Goal: Transaction & Acquisition: Purchase product/service

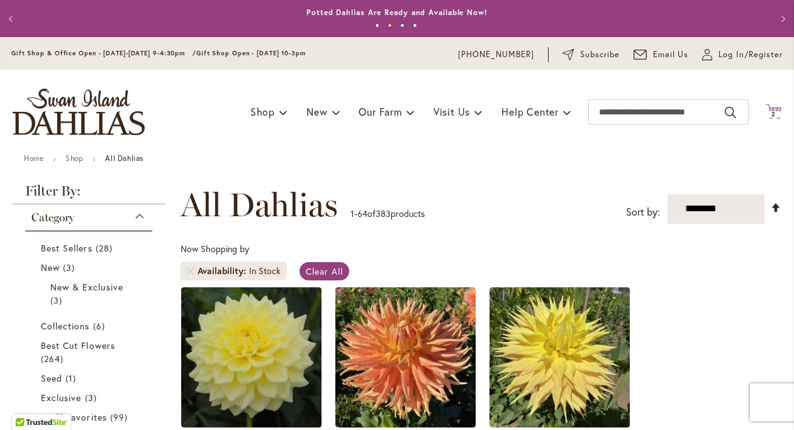
click at [774, 111] on span "2" at bounding box center [773, 114] width 4 height 8
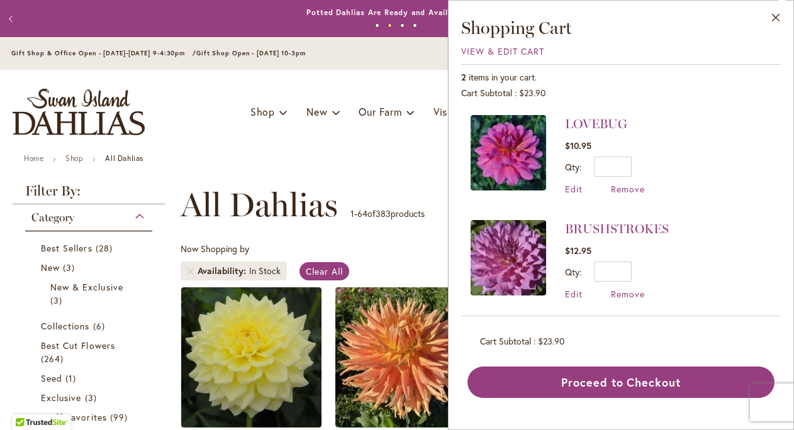
click at [312, 159] on ul "Home Shop All Dahlias" at bounding box center [397, 159] width 746 height 11
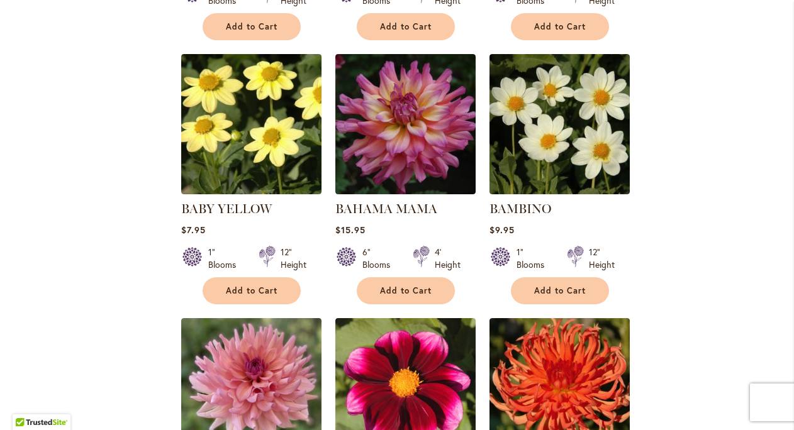
scroll to position [1837, 0]
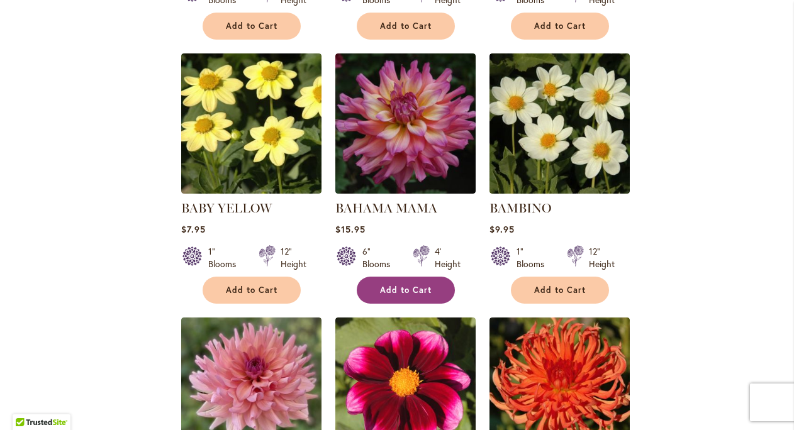
click at [417, 285] on span "Add to Cart" at bounding box center [406, 290] width 52 height 11
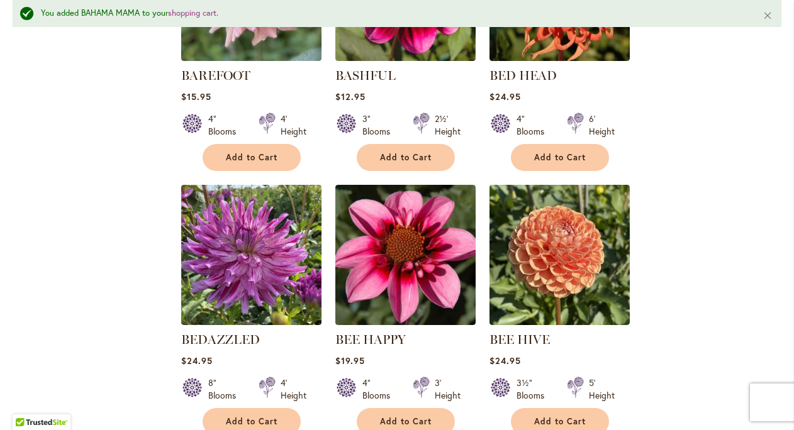
scroll to position [2270, 0]
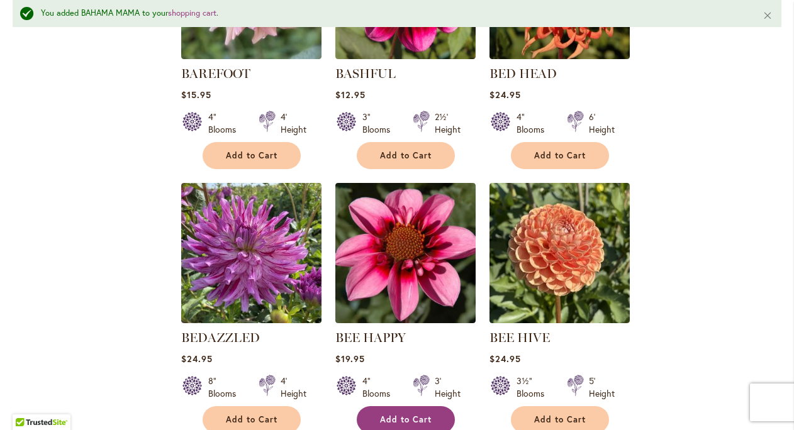
click at [414, 415] on span "Add to Cart" at bounding box center [406, 420] width 52 height 11
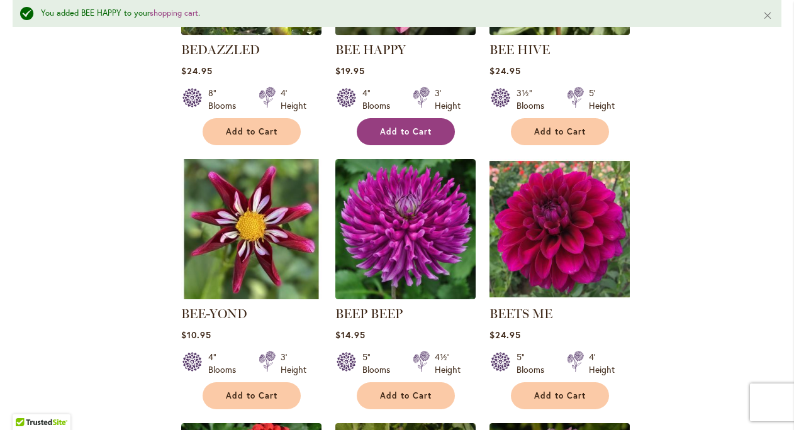
scroll to position [2572, 0]
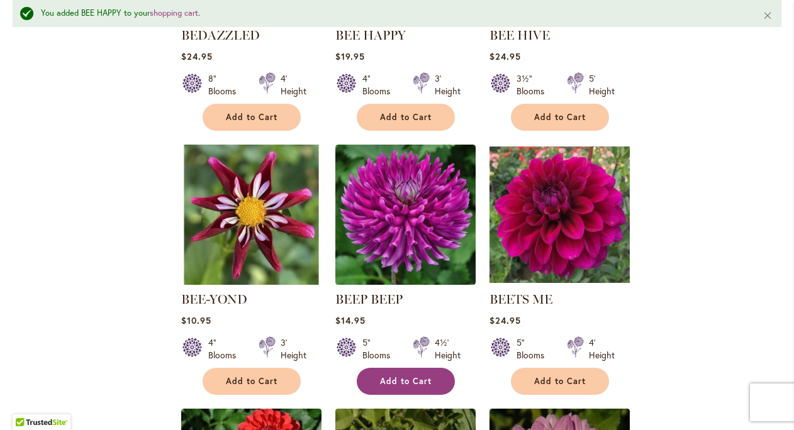
click at [424, 376] on span "Add to Cart" at bounding box center [406, 381] width 52 height 11
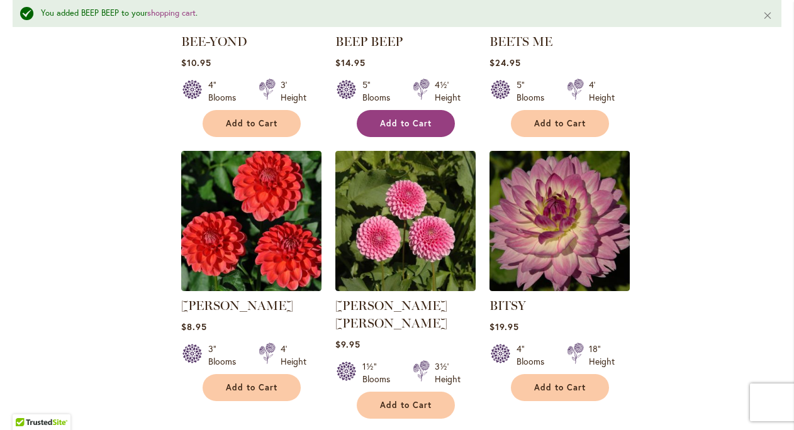
scroll to position [2880, 0]
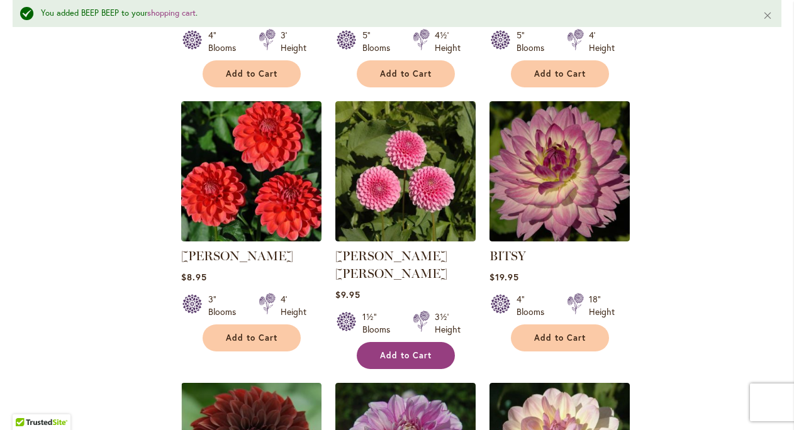
click at [439, 342] on button "Add to Cart" at bounding box center [406, 355] width 98 height 27
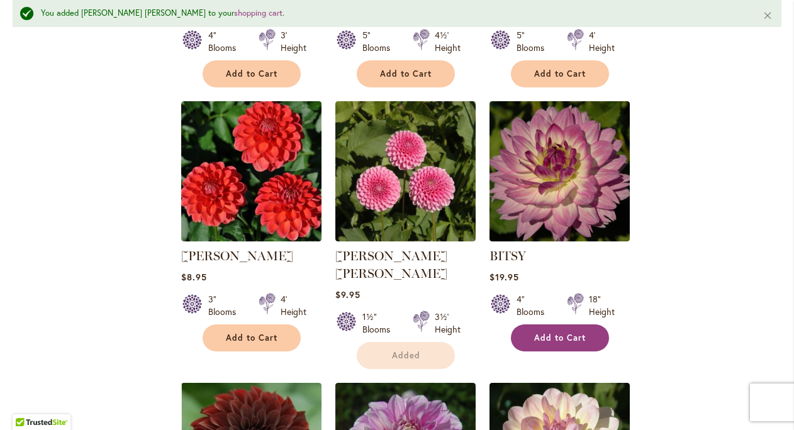
click at [555, 333] on span "Add to Cart" at bounding box center [560, 338] width 52 height 11
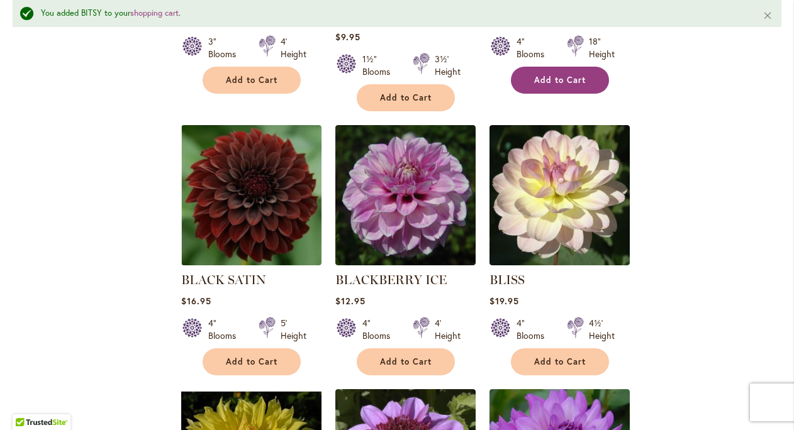
scroll to position [3135, 0]
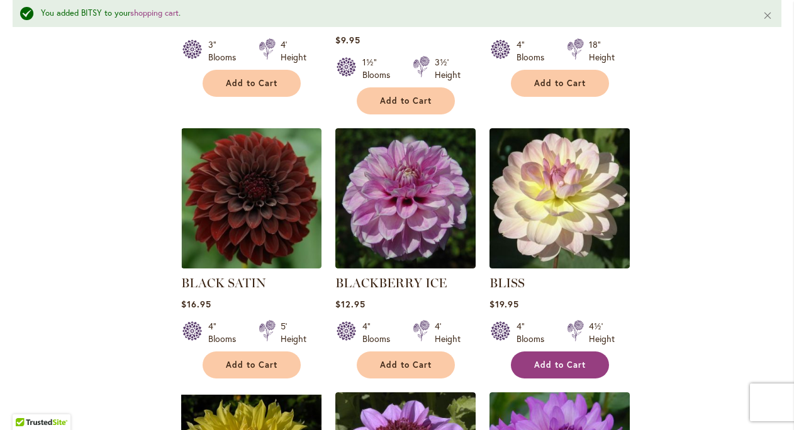
click at [555, 360] on span "Add to Cart" at bounding box center [560, 365] width 52 height 11
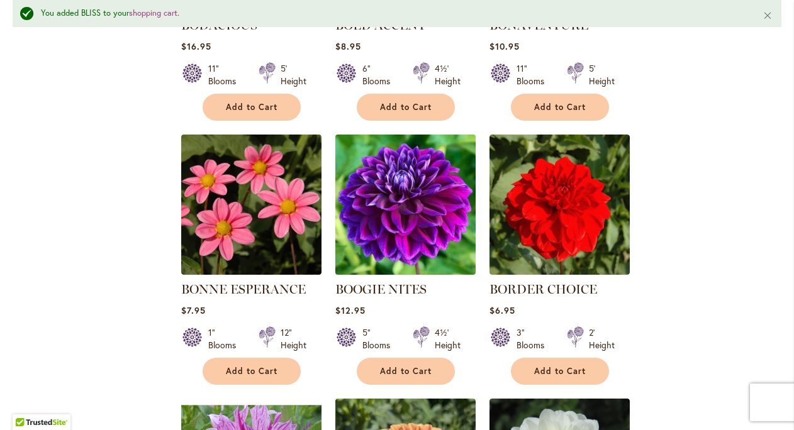
scroll to position [3933, 0]
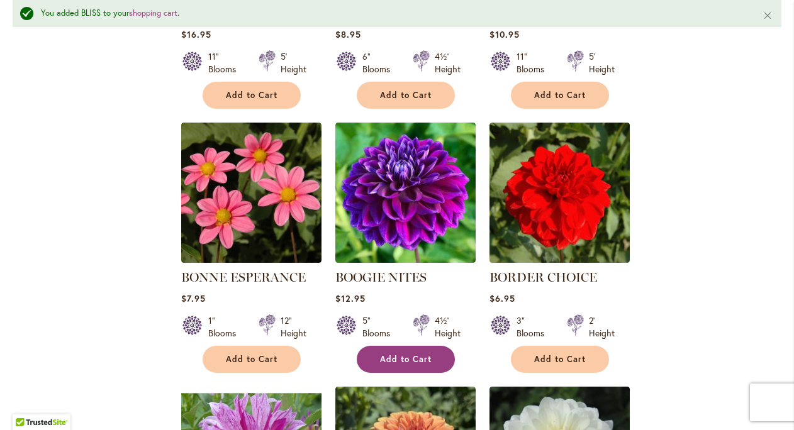
click at [420, 346] on button "Add to Cart" at bounding box center [406, 359] width 98 height 27
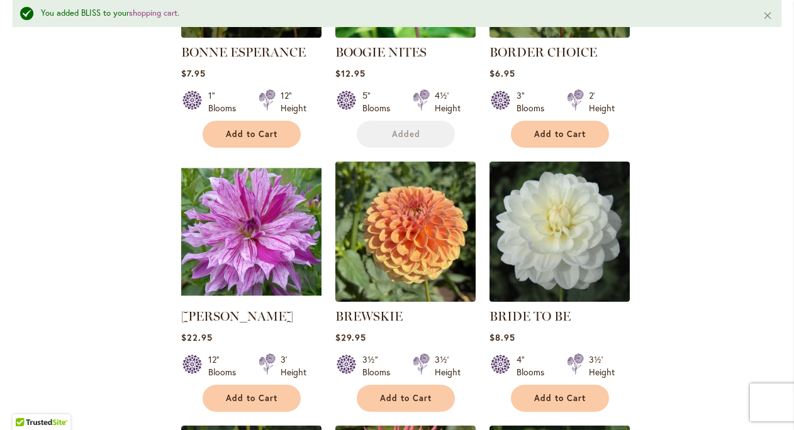
scroll to position [4161, 0]
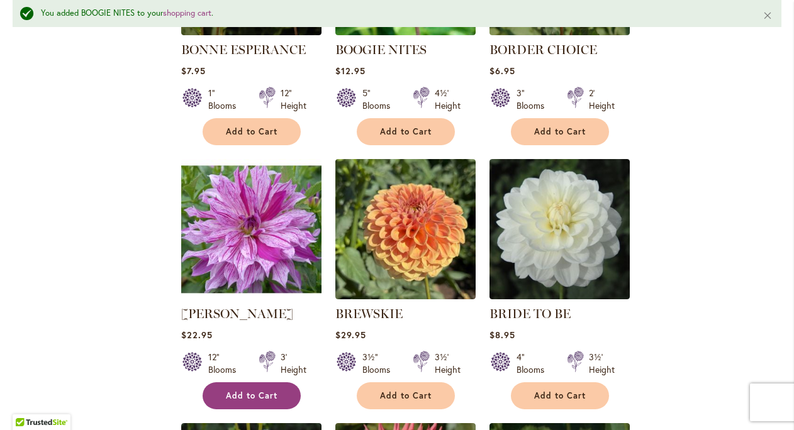
click at [265, 391] on span "Add to Cart" at bounding box center [252, 396] width 52 height 11
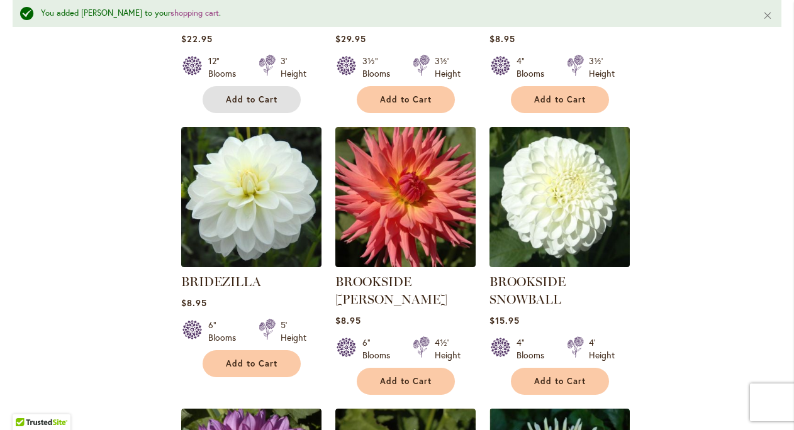
scroll to position [4462, 0]
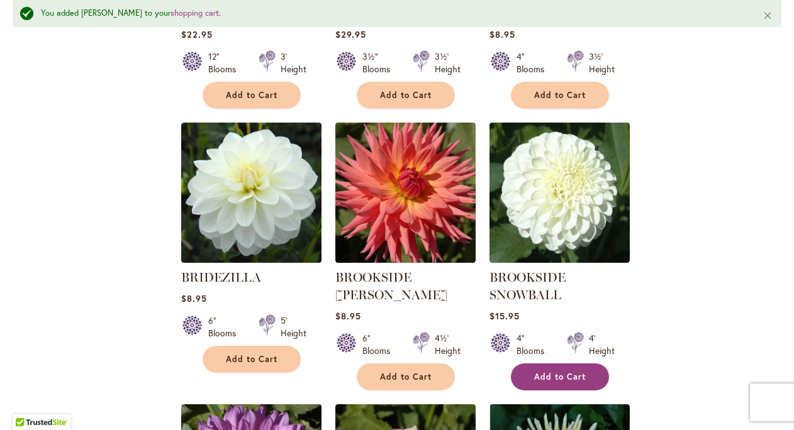
click at [574, 372] on span "Add to Cart" at bounding box center [560, 377] width 52 height 11
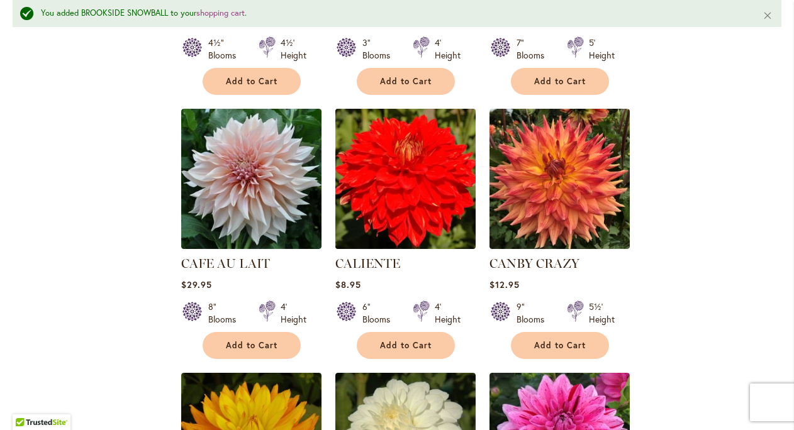
scroll to position [5025, 0]
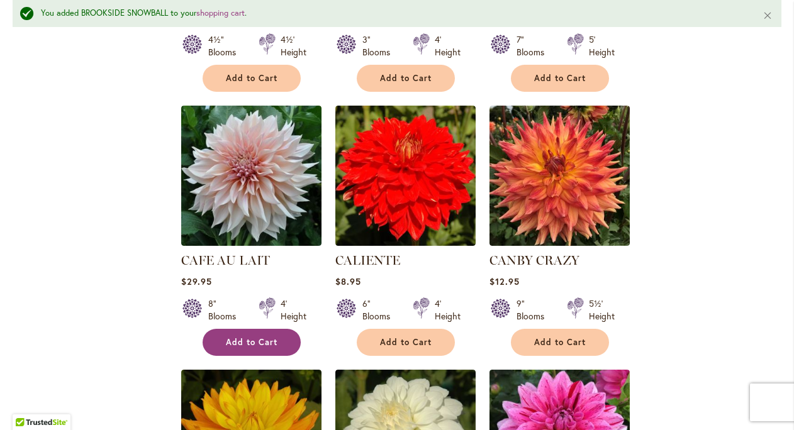
click at [279, 329] on button "Add to Cart" at bounding box center [252, 342] width 98 height 27
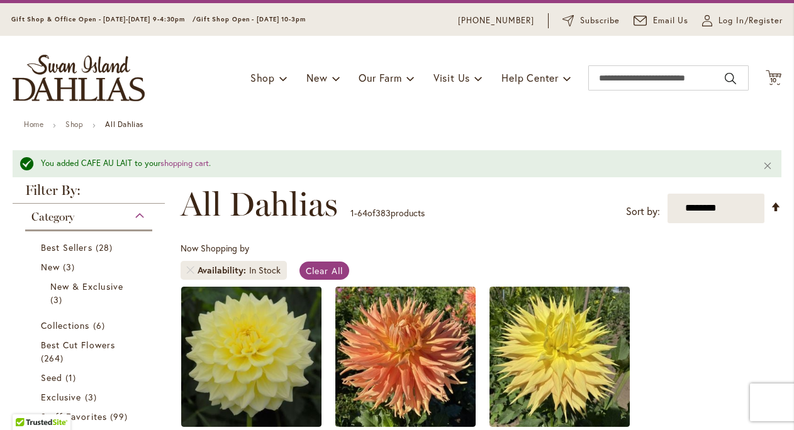
scroll to position [0, 0]
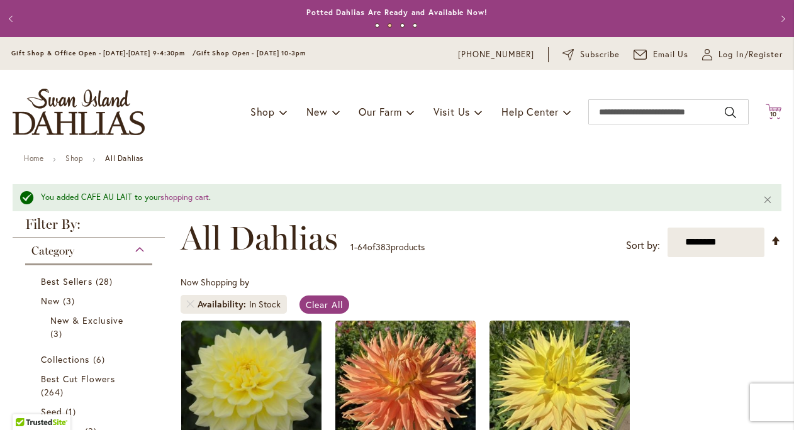
click at [776, 114] on span "10" at bounding box center [774, 114] width 8 height 8
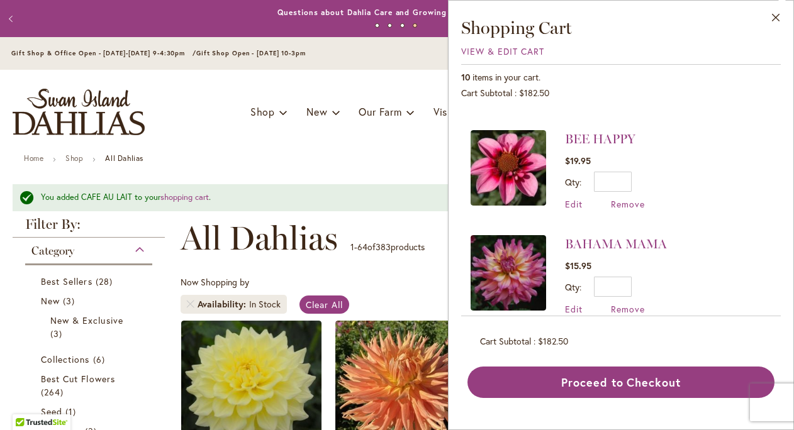
scroll to position [844, 0]
click at [424, 289] on div "Now Shopping by Availability In Stock Clear All" at bounding box center [481, 298] width 601 height 44
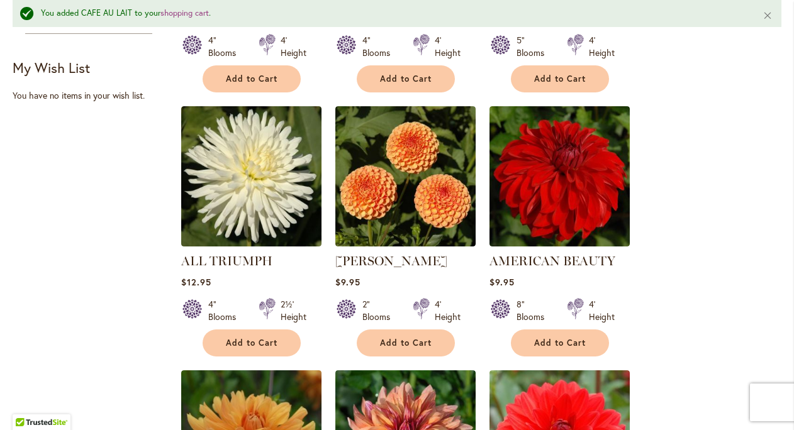
scroll to position [761, 0]
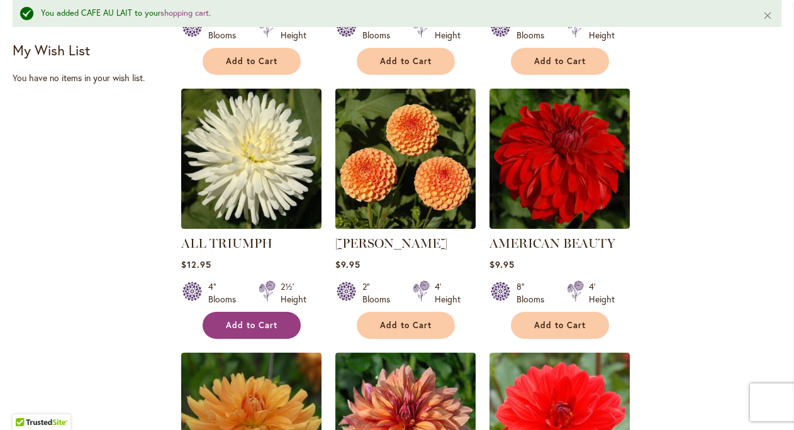
click at [267, 328] on span "Add to Cart" at bounding box center [252, 325] width 52 height 11
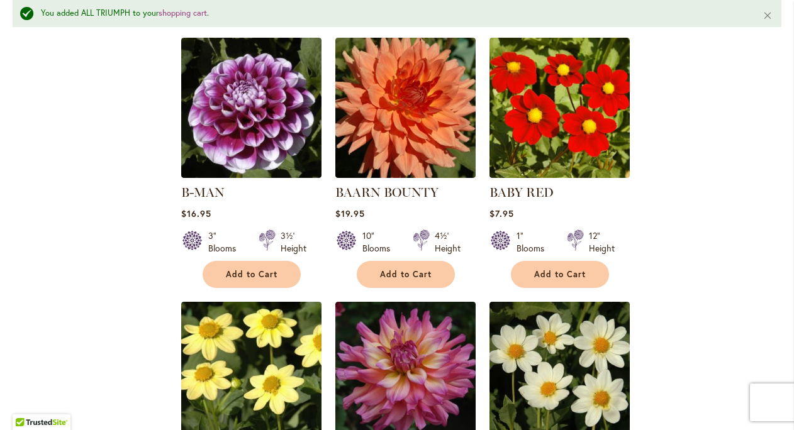
scroll to position [1625, 0]
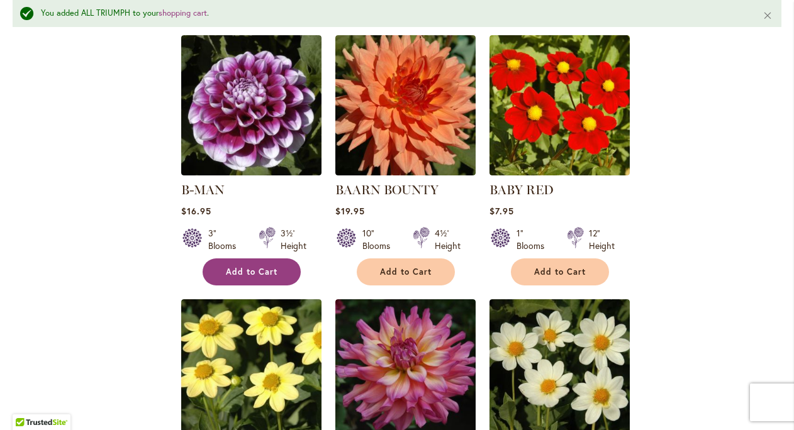
click at [283, 259] on button "Add to Cart" at bounding box center [252, 272] width 98 height 27
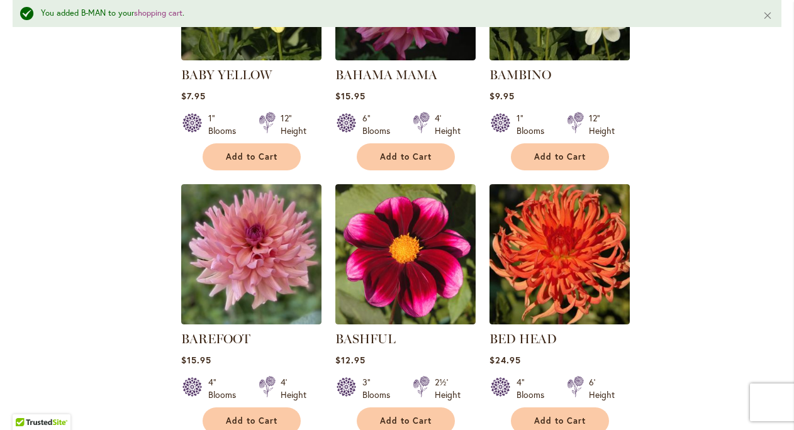
scroll to position [2017, 0]
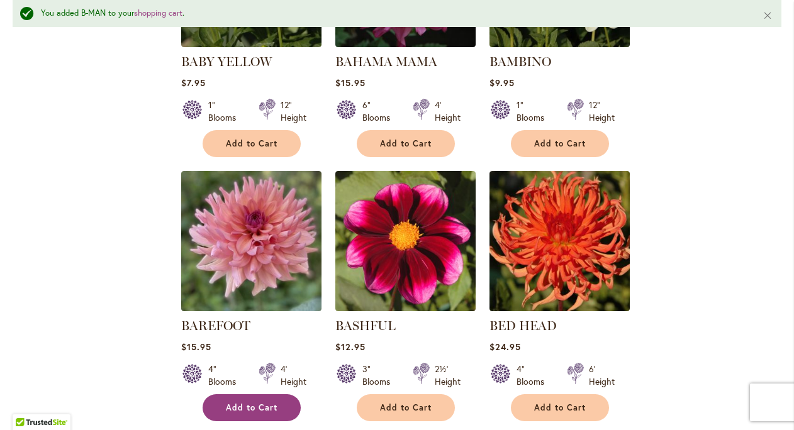
click at [277, 395] on button "Add to Cart" at bounding box center [252, 408] width 98 height 27
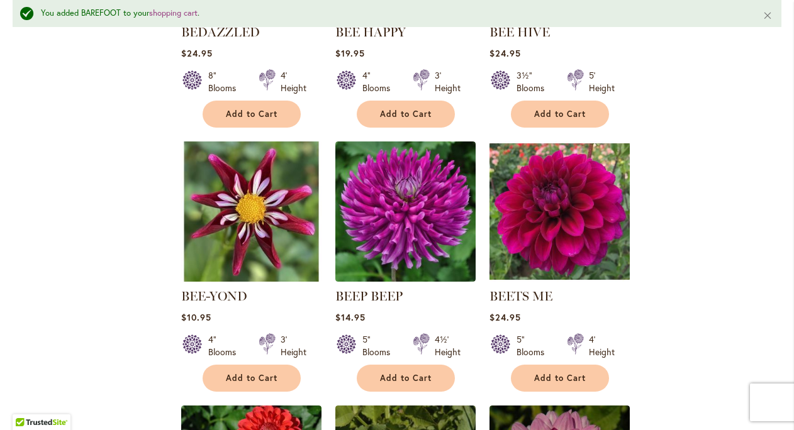
scroll to position [2576, 0]
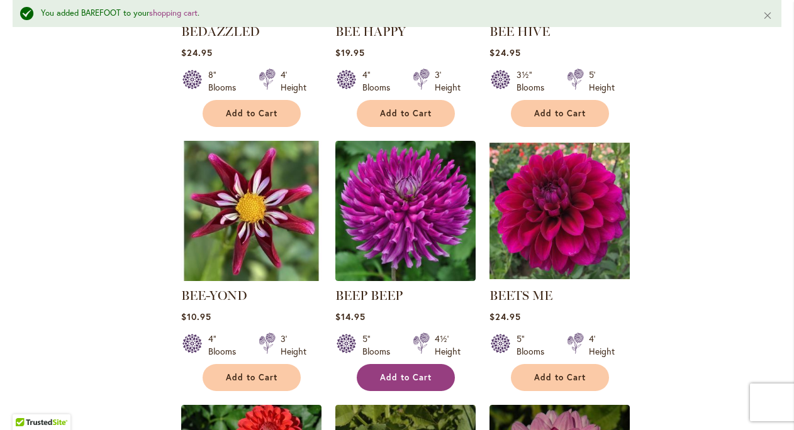
click at [439, 364] on button "Add to Cart" at bounding box center [406, 377] width 98 height 27
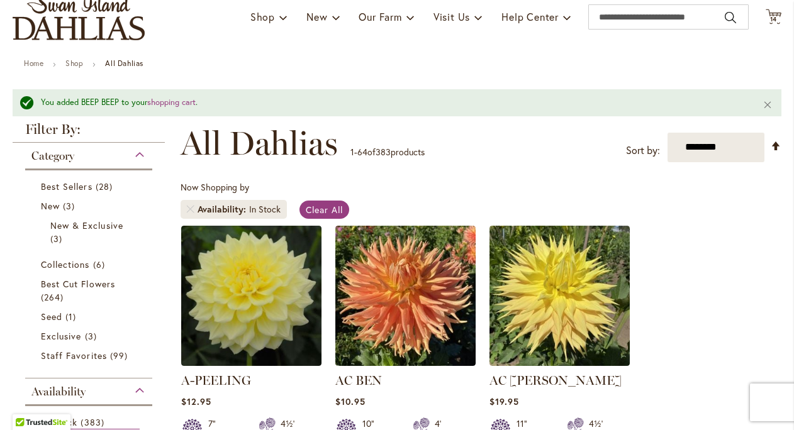
scroll to position [0, 0]
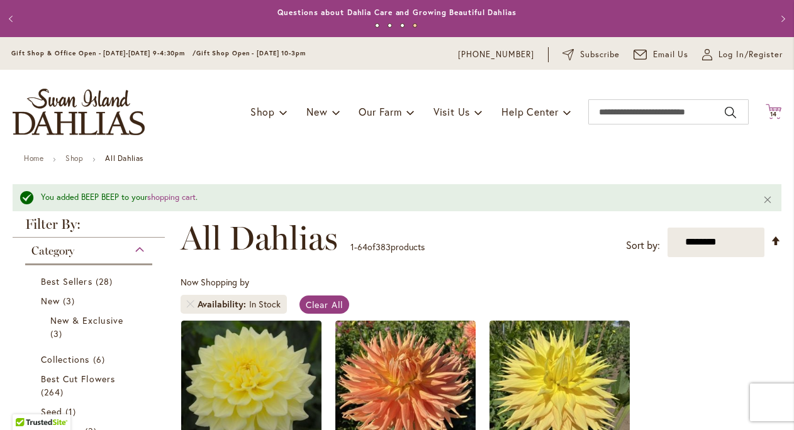
click at [775, 109] on icon "Cart .cls-1 { fill: #231f20; }" at bounding box center [774, 112] width 16 height 16
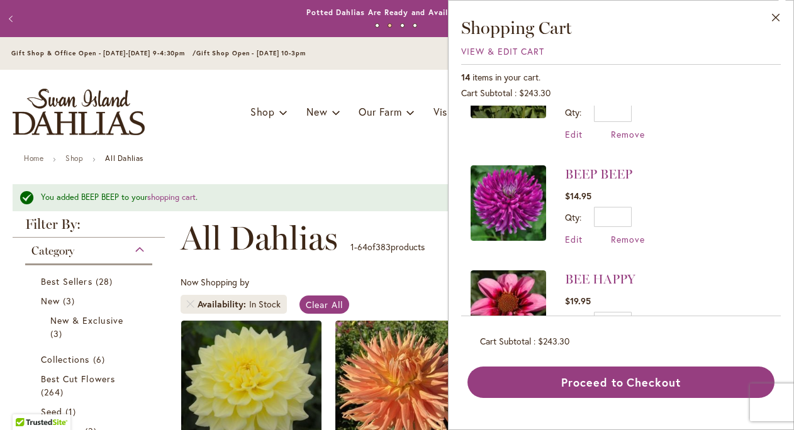
scroll to position [1012, 0]
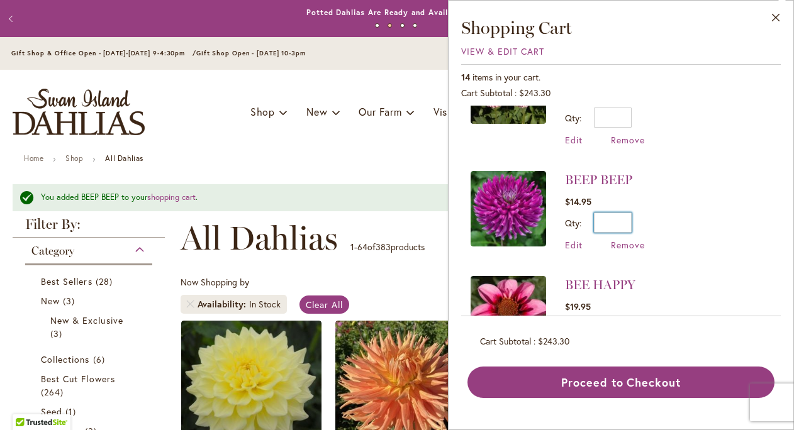
click at [631, 213] on input "*" at bounding box center [613, 223] width 38 height 20
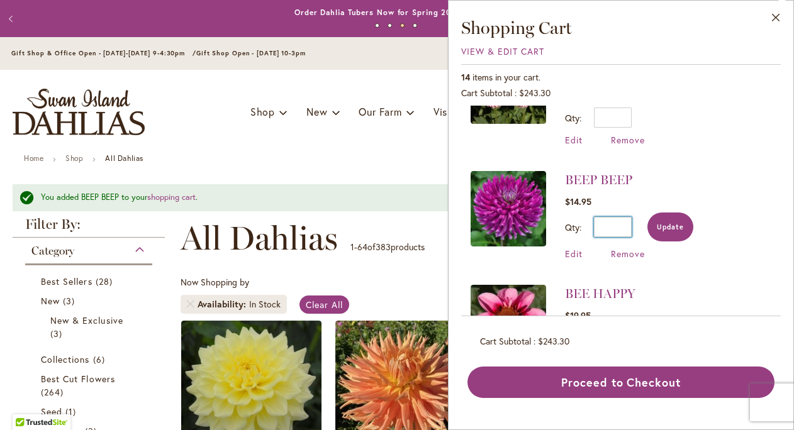
type input "*"
click at [664, 223] on span "Update" at bounding box center [670, 227] width 27 height 9
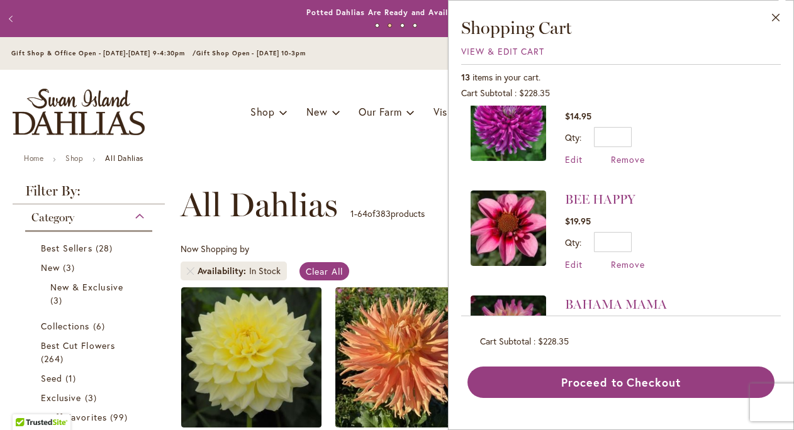
scroll to position [1158, 0]
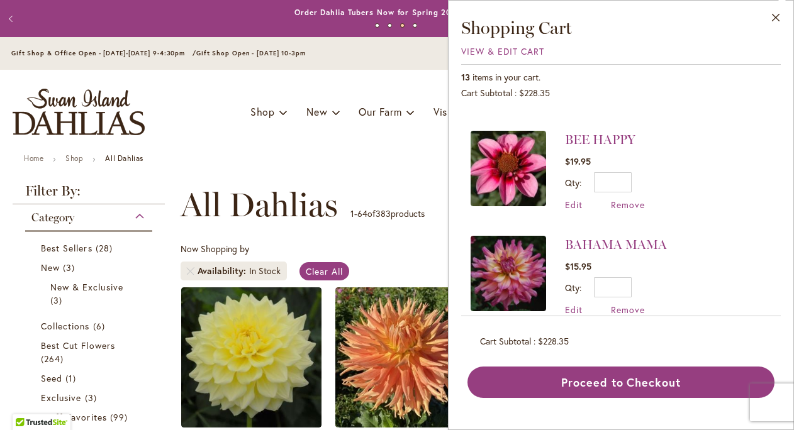
click at [388, 140] on div "Toggle Nav Shop Dahlia Tubers Collections Fresh Cut Dahlias Gardening Supplies …" at bounding box center [397, 112] width 794 height 84
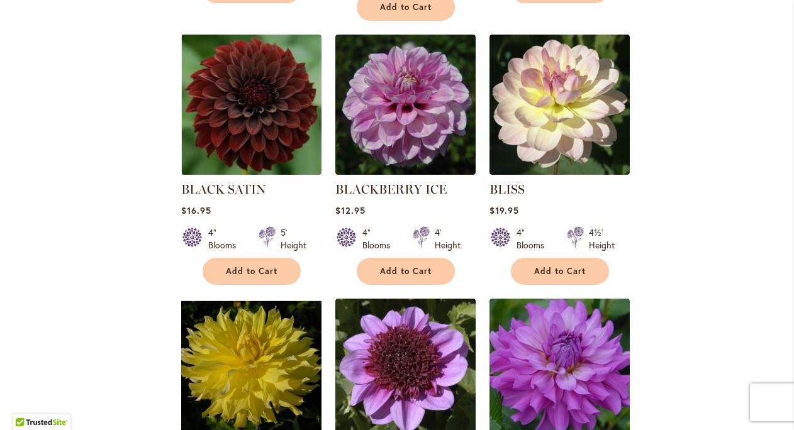
scroll to position [3196, 0]
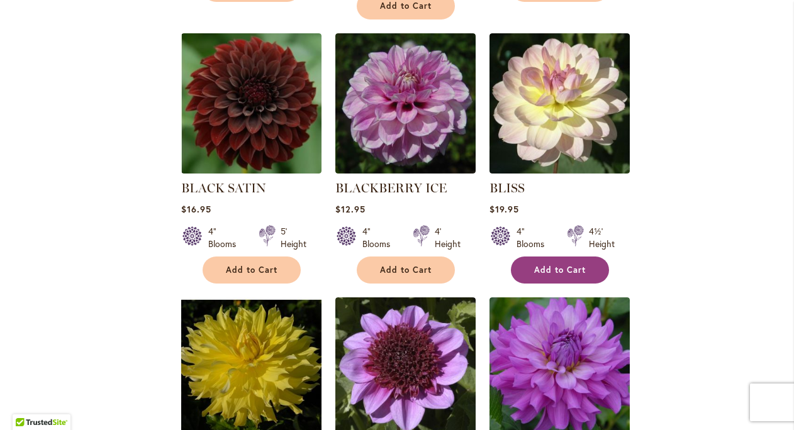
click at [582, 265] on span "Add to Cart" at bounding box center [560, 270] width 52 height 11
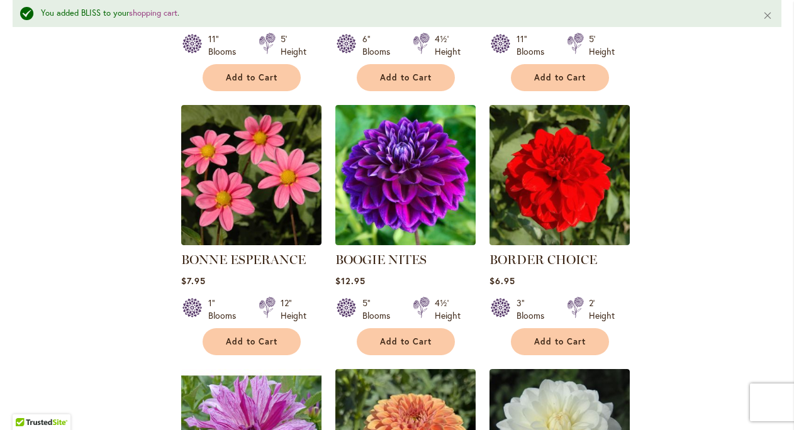
scroll to position [3954, 0]
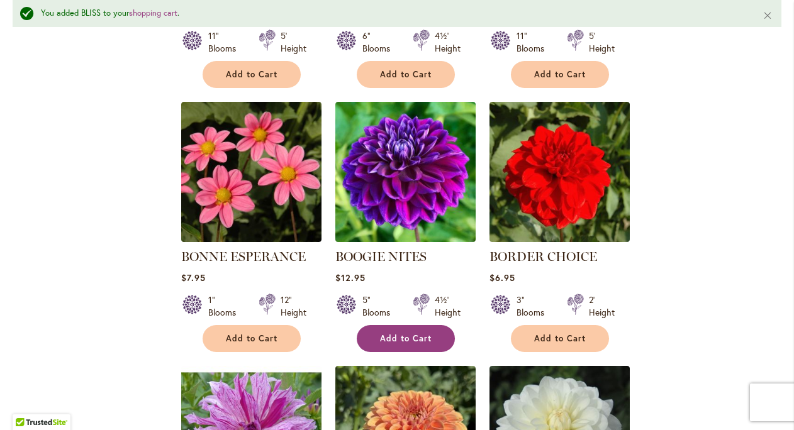
click at [398, 333] on span "Add to Cart" at bounding box center [406, 338] width 52 height 11
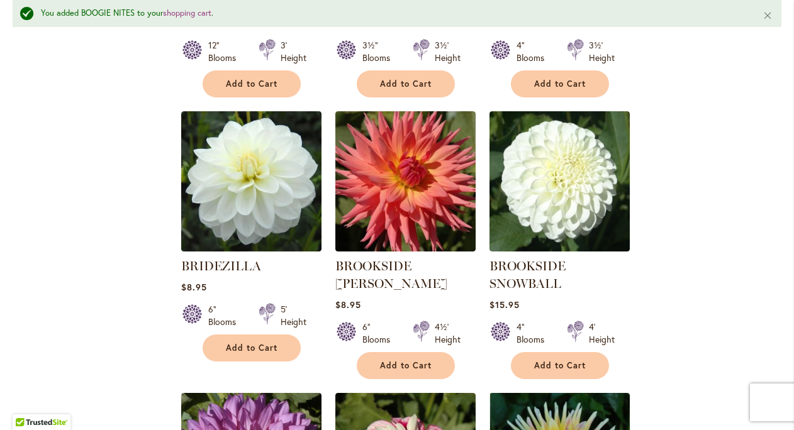
scroll to position [4421, 0]
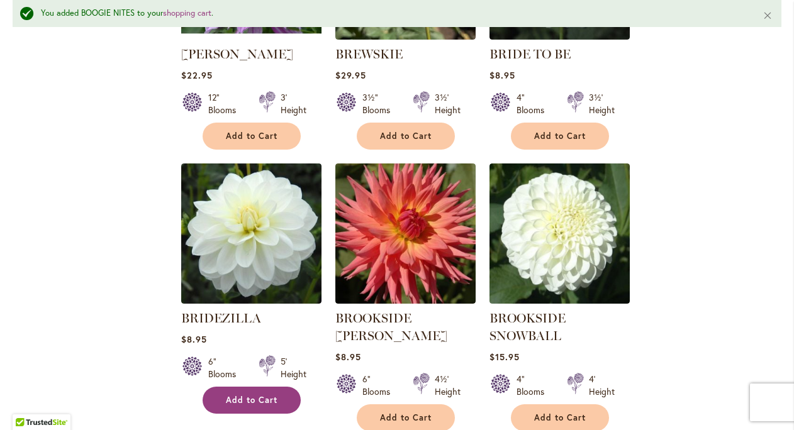
click at [279, 387] on button "Add to Cart" at bounding box center [252, 400] width 98 height 27
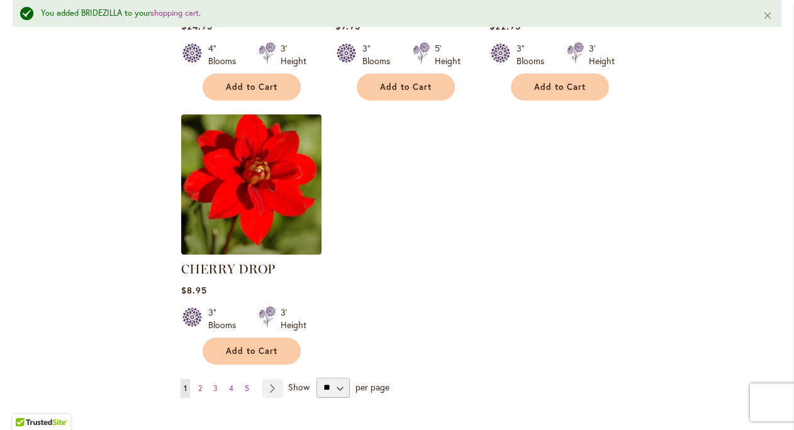
scroll to position [5806, 0]
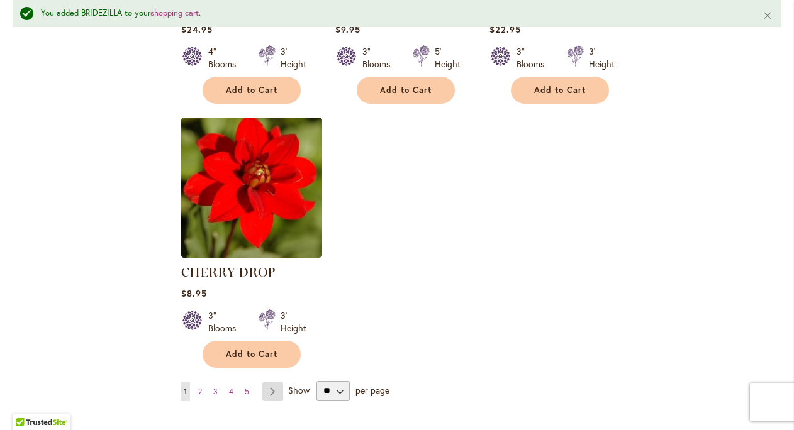
click at [273, 383] on link "Page Next" at bounding box center [272, 392] width 21 height 19
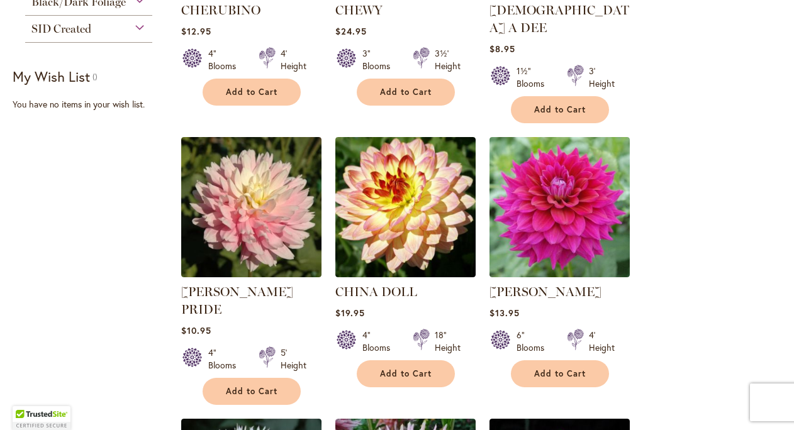
scroll to position [408, 0]
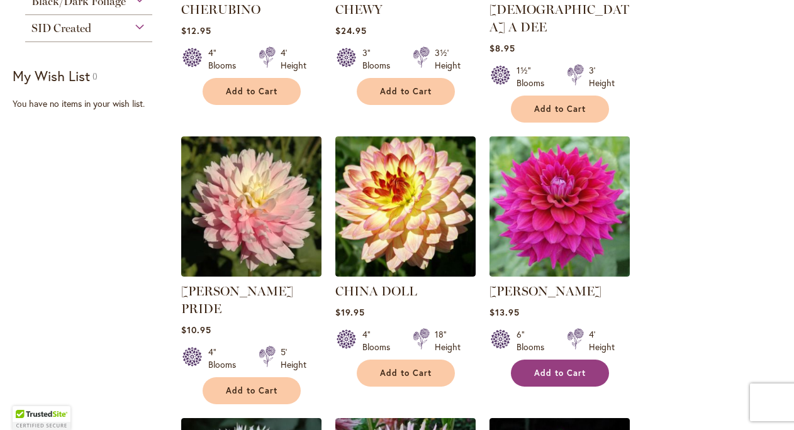
click at [585, 368] on span "Add to Cart" at bounding box center [560, 373] width 52 height 11
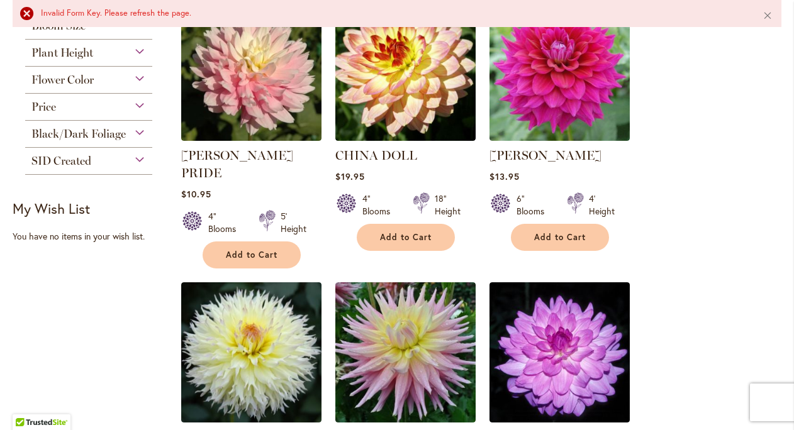
scroll to position [607, 0]
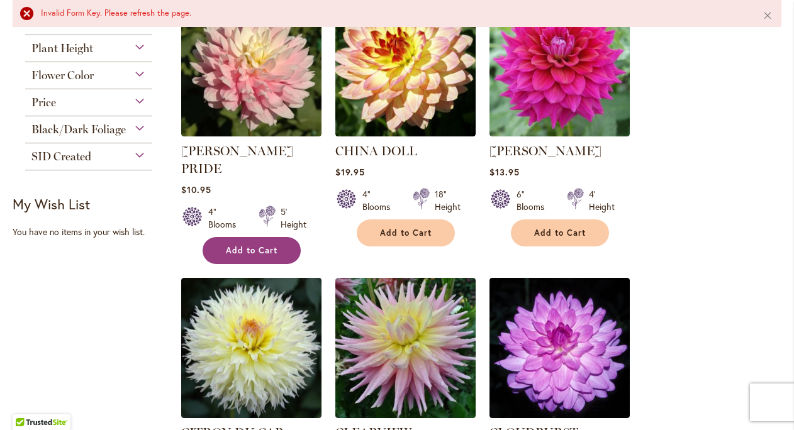
click at [272, 237] on button "Add to Cart" at bounding box center [252, 250] width 98 height 27
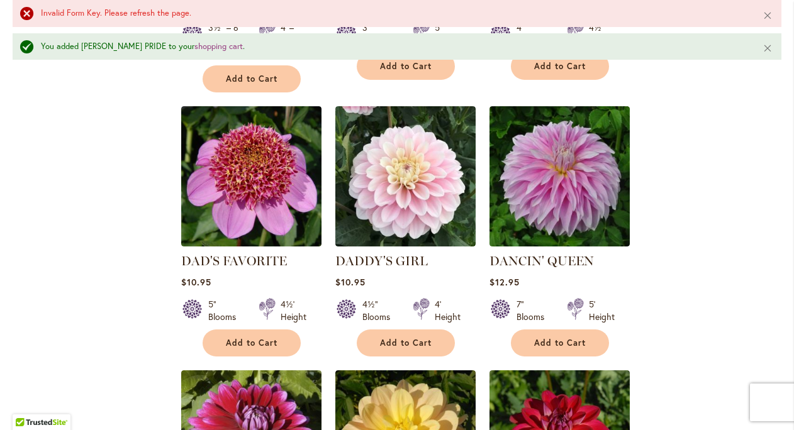
scroll to position [2132, 0]
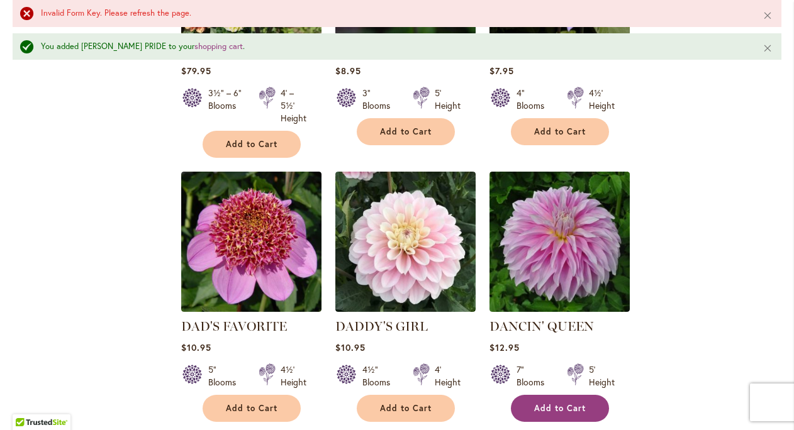
click at [560, 403] on span "Add to Cart" at bounding box center [560, 408] width 52 height 11
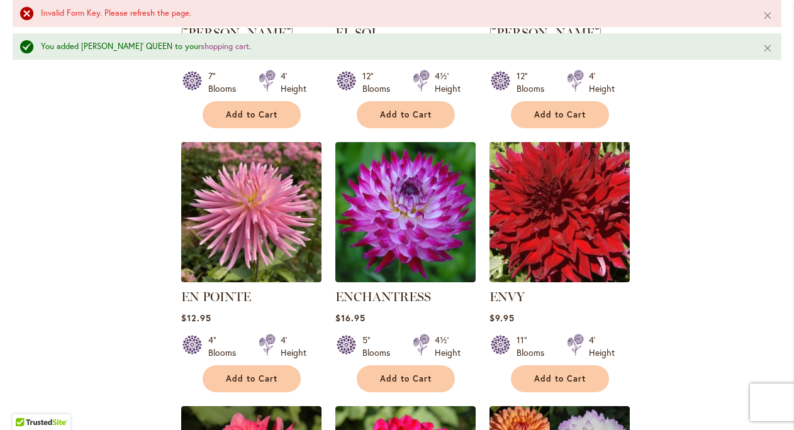
scroll to position [3782, 0]
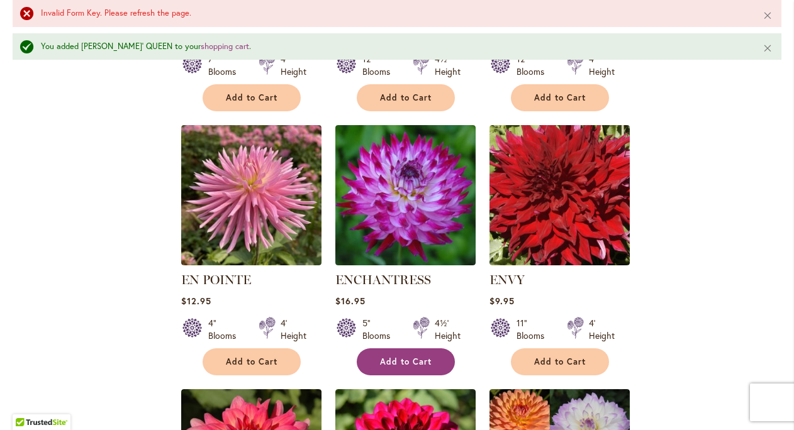
click at [420, 357] on span "Add to Cart" at bounding box center [406, 362] width 52 height 11
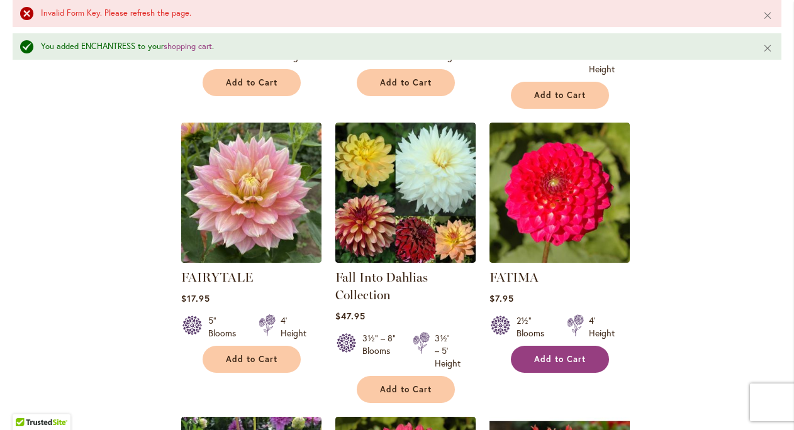
scroll to position [4331, 0]
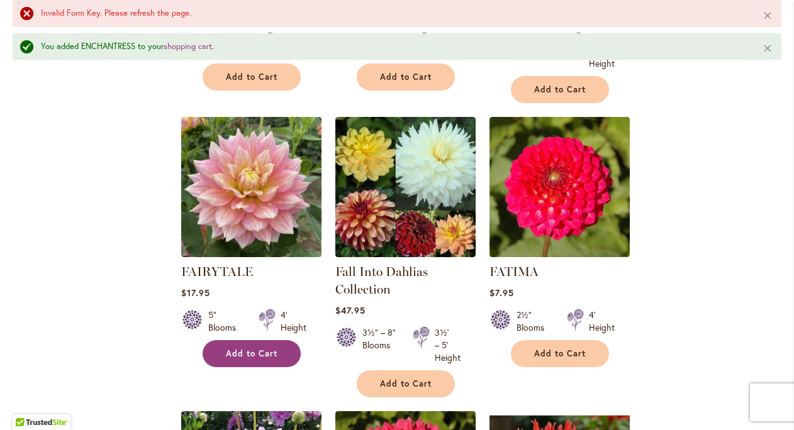
click at [272, 349] on span "Add to Cart" at bounding box center [252, 354] width 52 height 11
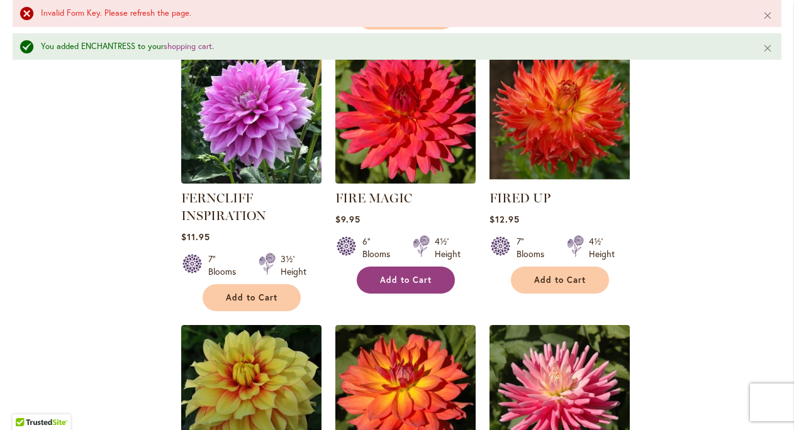
scroll to position [4705, 0]
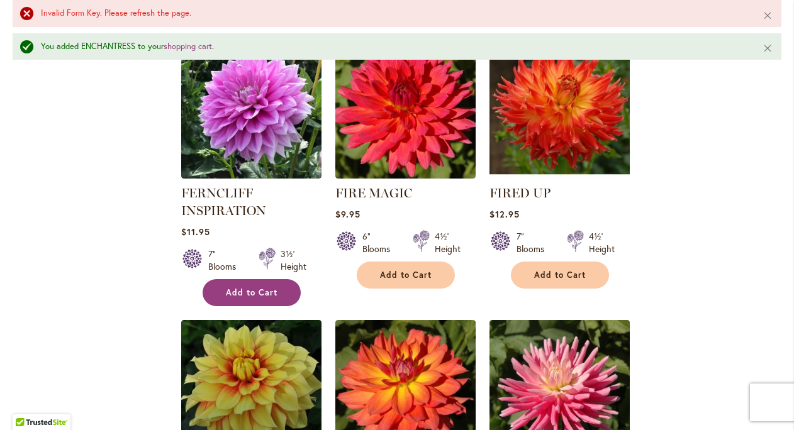
click at [279, 279] on button "Add to Cart" at bounding box center [252, 292] width 98 height 27
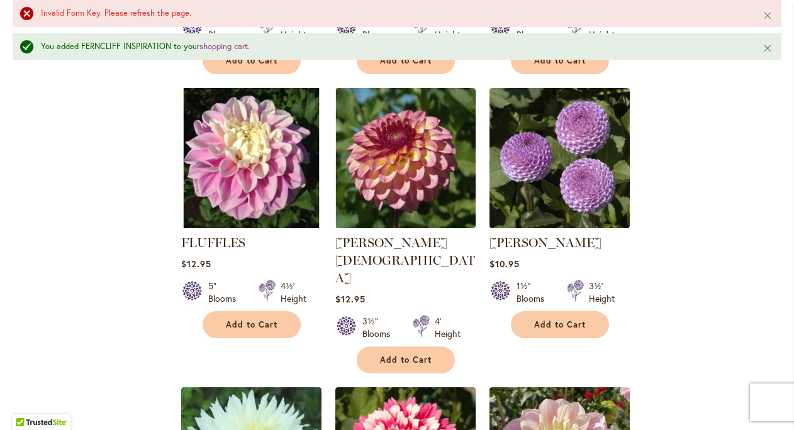
scroll to position [5510, 0]
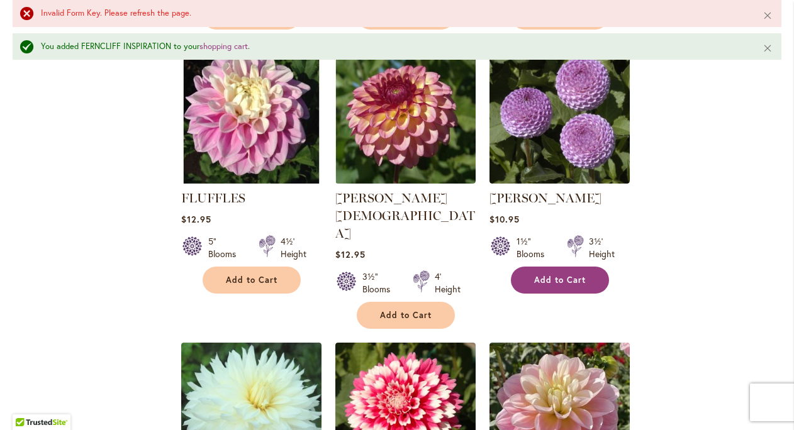
click at [585, 275] on span "Add to Cart" at bounding box center [560, 280] width 52 height 11
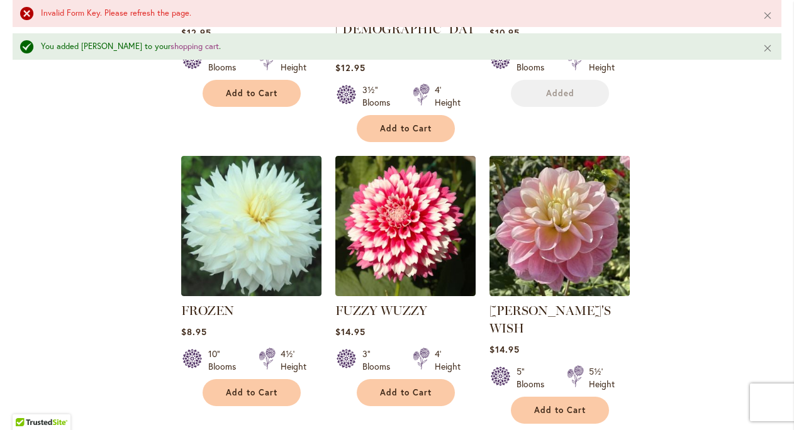
scroll to position [6025, 0]
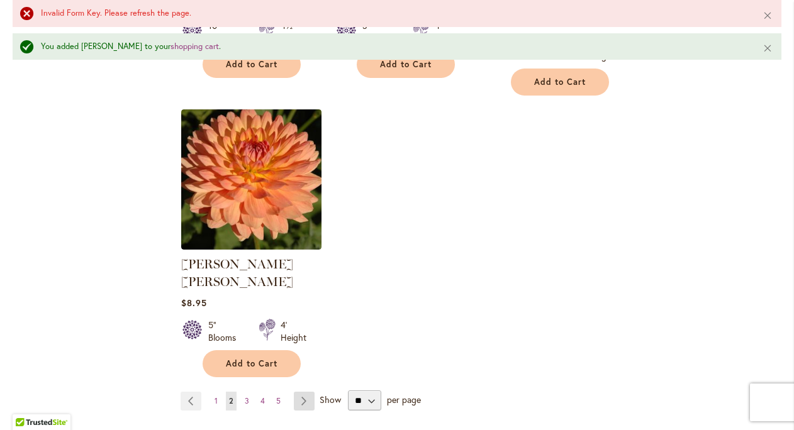
click at [306, 392] on link "Page Next" at bounding box center [304, 401] width 21 height 19
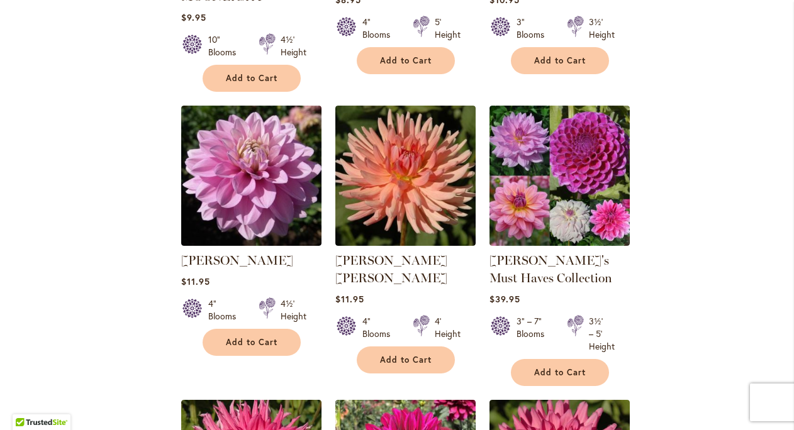
scroll to position [2368, 0]
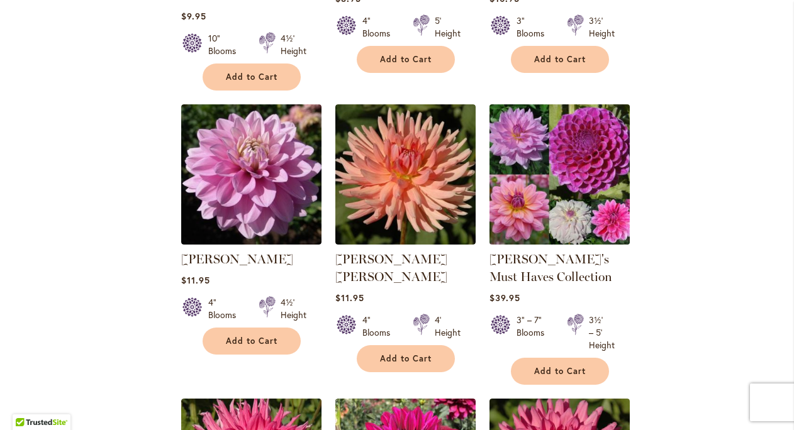
click at [532, 174] on img at bounding box center [559, 174] width 147 height 147
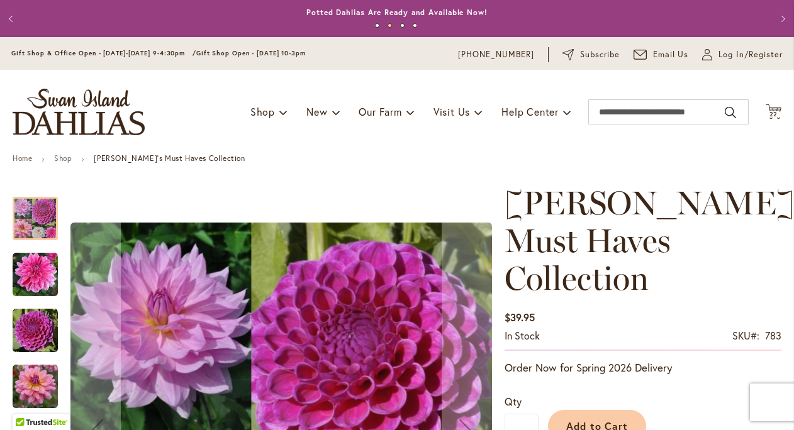
scroll to position [4, 0]
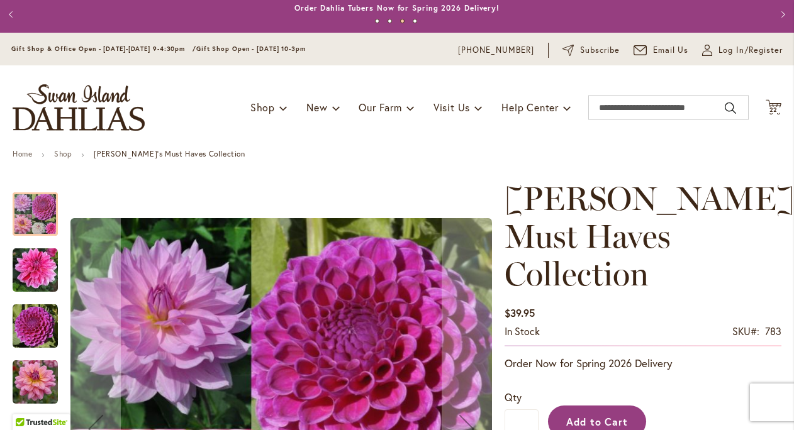
click at [617, 406] on button "Add to Cart" at bounding box center [597, 422] width 98 height 32
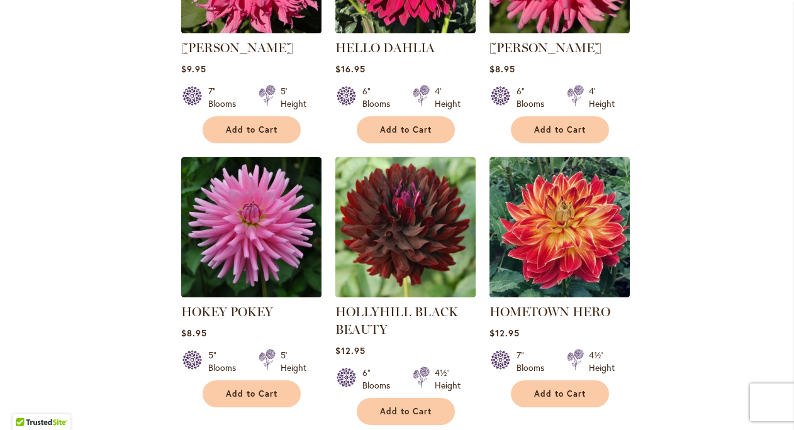
scroll to position [2880, 0]
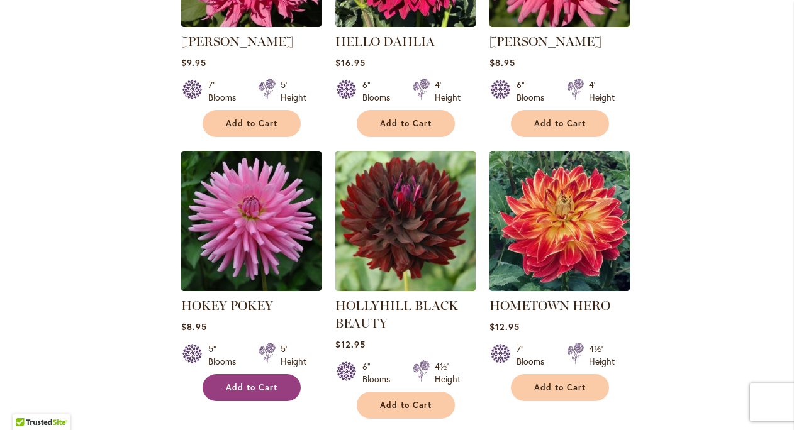
click at [280, 374] on button "Add to Cart" at bounding box center [252, 387] width 98 height 27
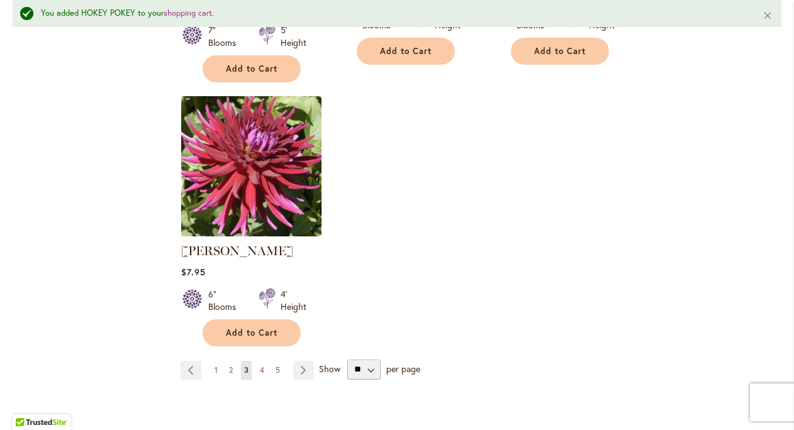
scroll to position [5977, 0]
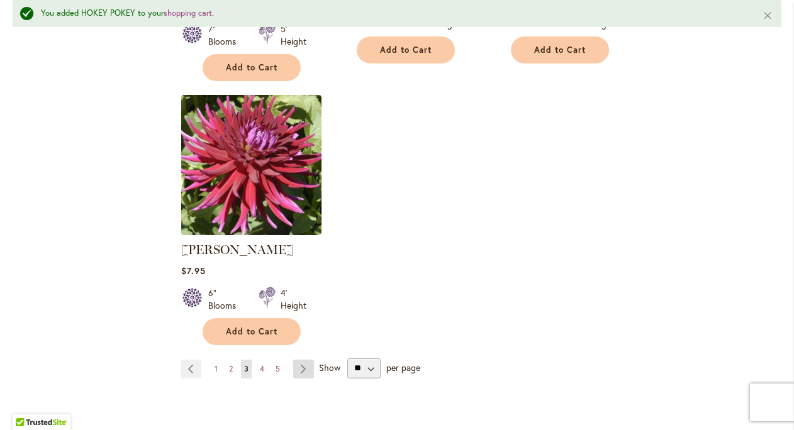
click at [308, 360] on link "Page Next" at bounding box center [303, 369] width 21 height 19
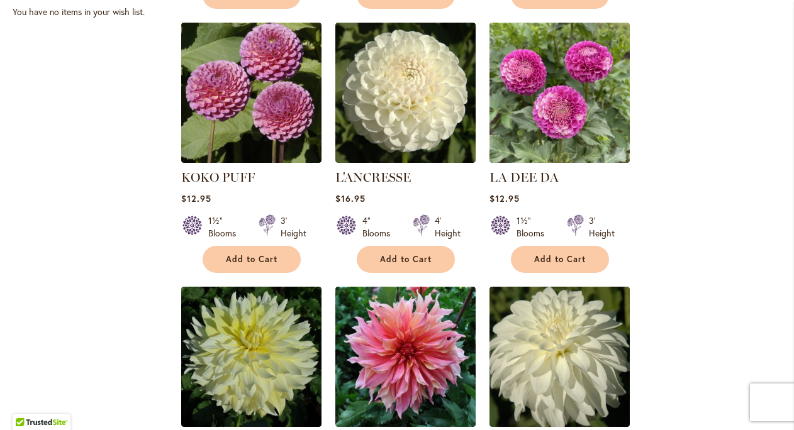
scroll to position [814, 0]
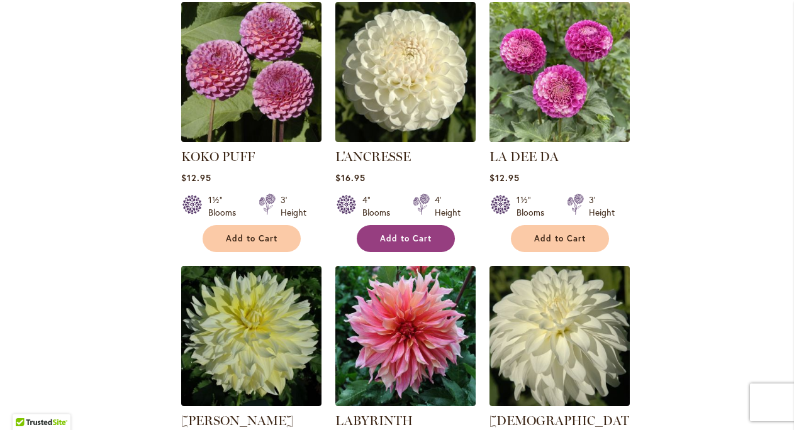
click at [440, 244] on button "Add to Cart" at bounding box center [406, 238] width 98 height 27
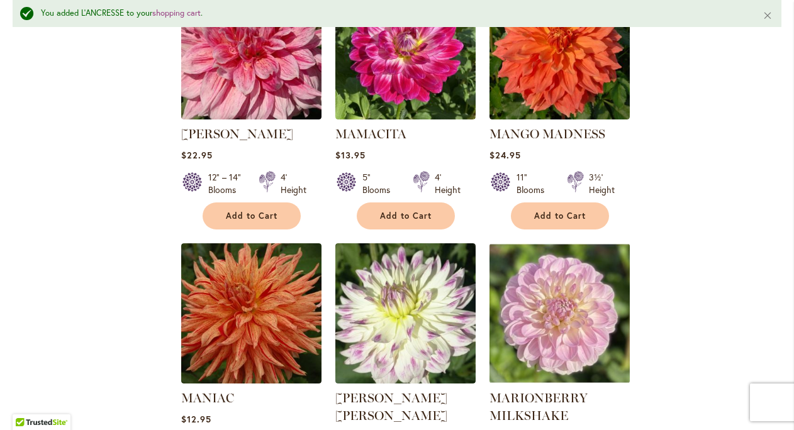
scroll to position [3612, 0]
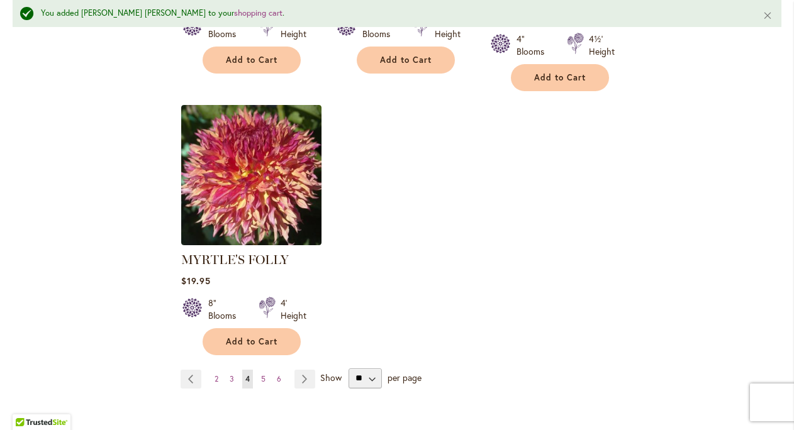
scroll to position [5933, 0]
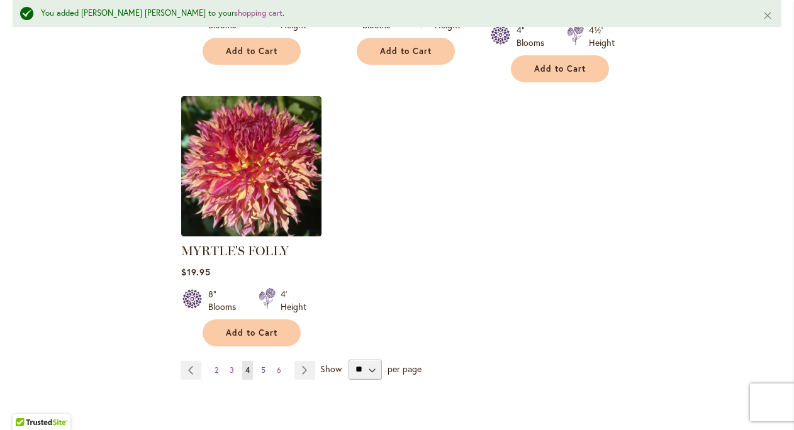
click at [264, 366] on span "5" at bounding box center [263, 370] width 4 height 9
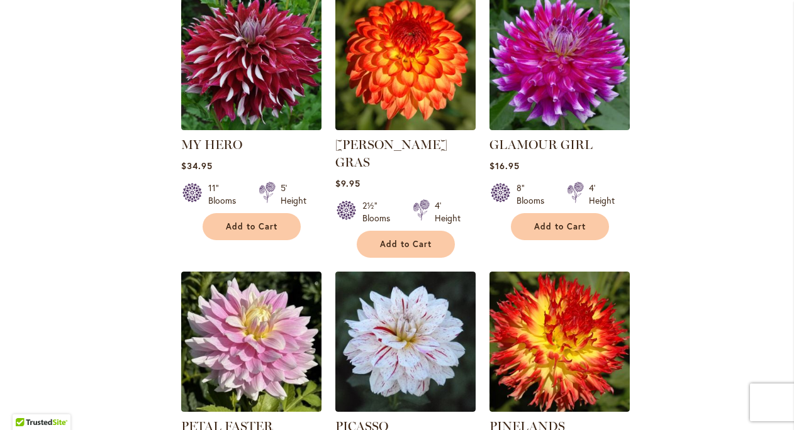
scroll to position [2722, 0]
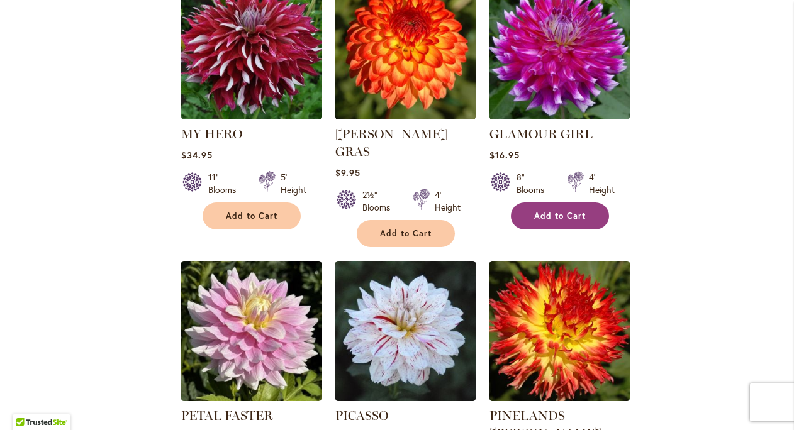
click at [580, 214] on span "Add to Cart" at bounding box center [560, 216] width 52 height 11
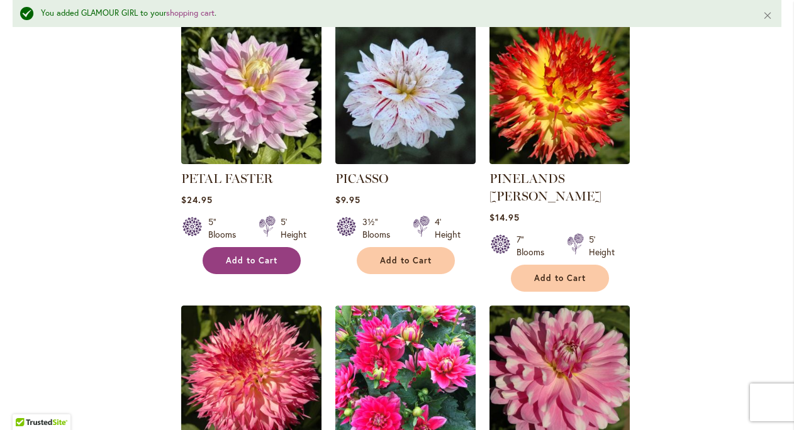
scroll to position [3025, 0]
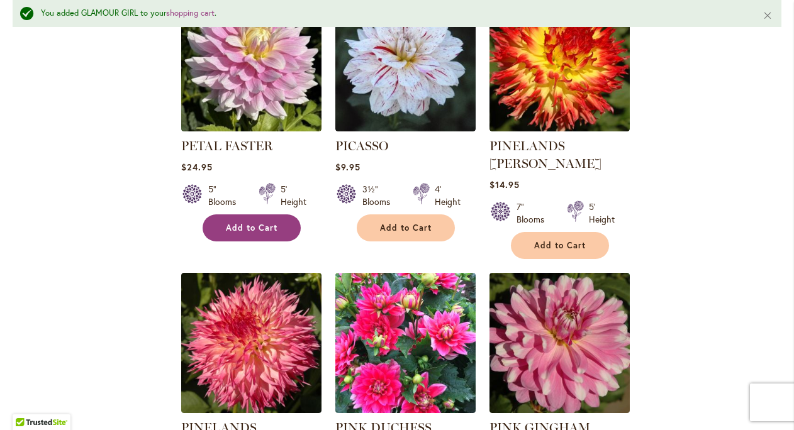
click at [274, 223] on span "Add to Cart" at bounding box center [252, 228] width 52 height 11
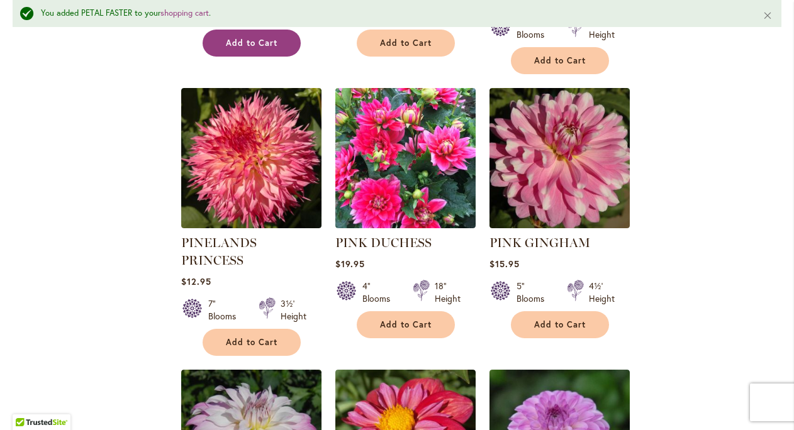
scroll to position [3209, 0]
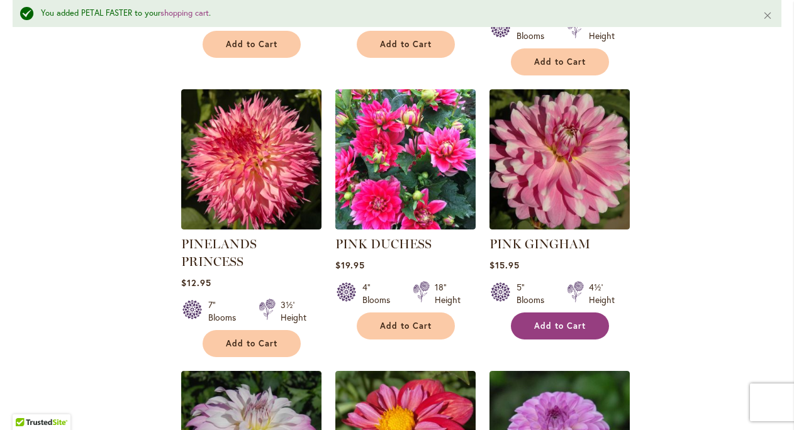
click at [563, 313] on button "Add to Cart" at bounding box center [560, 326] width 98 height 27
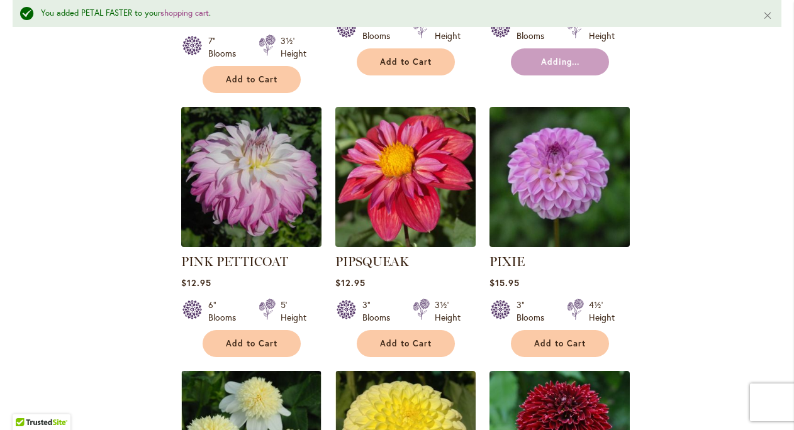
scroll to position [3474, 0]
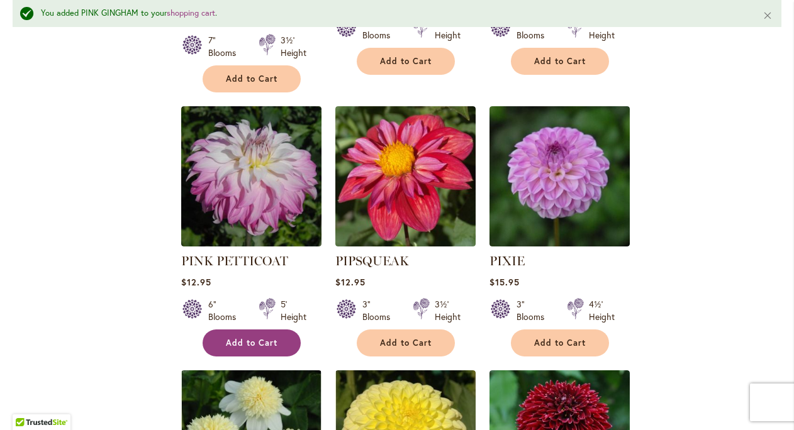
click at [262, 338] on span "Add to Cart" at bounding box center [252, 343] width 52 height 11
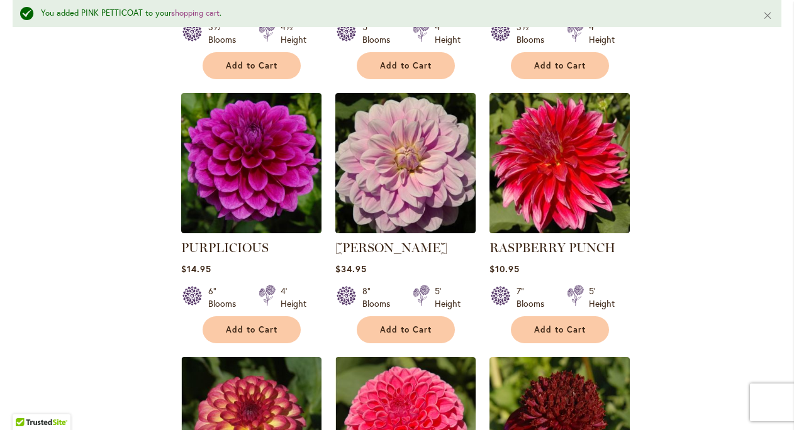
scroll to position [4302, 0]
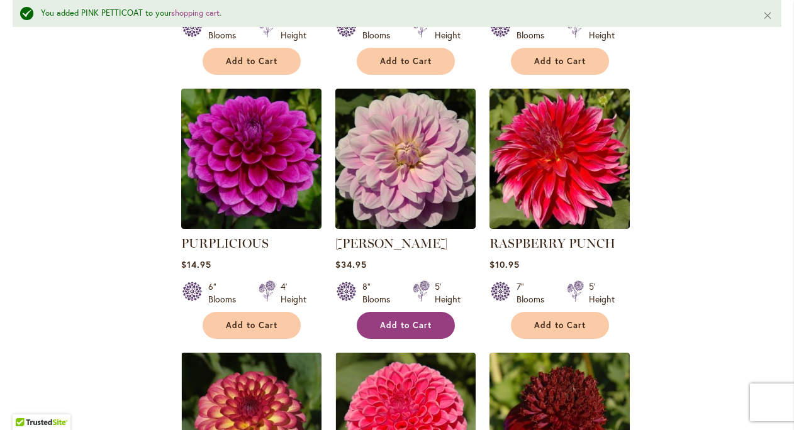
click at [423, 320] on span "Add to Cart" at bounding box center [406, 325] width 52 height 11
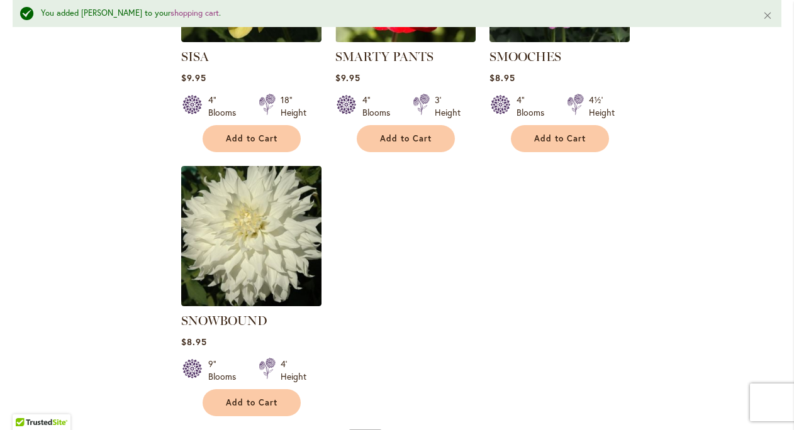
scroll to position [5837, 0]
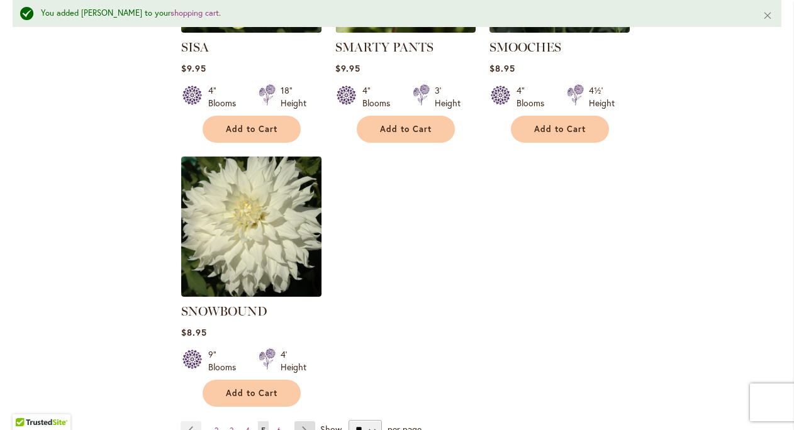
click at [311, 422] on link "Page Next" at bounding box center [304, 431] width 21 height 19
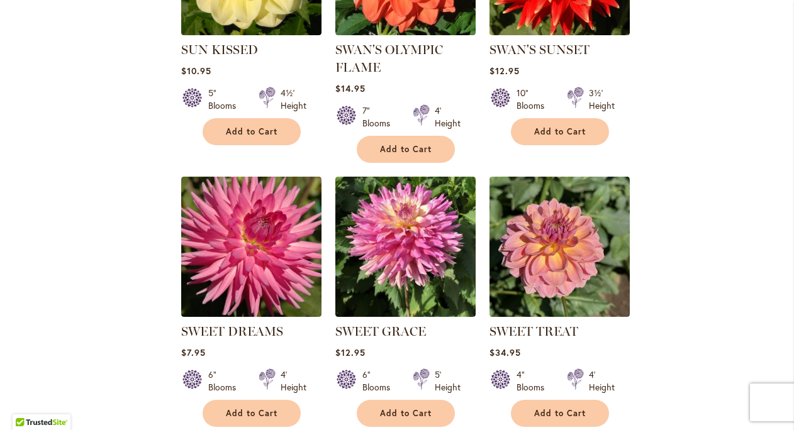
scroll to position [1451, 0]
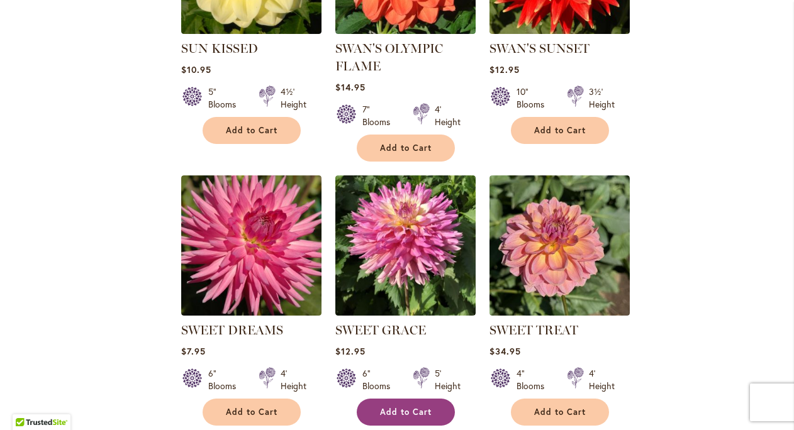
click at [396, 407] on span "Add to Cart" at bounding box center [406, 412] width 52 height 11
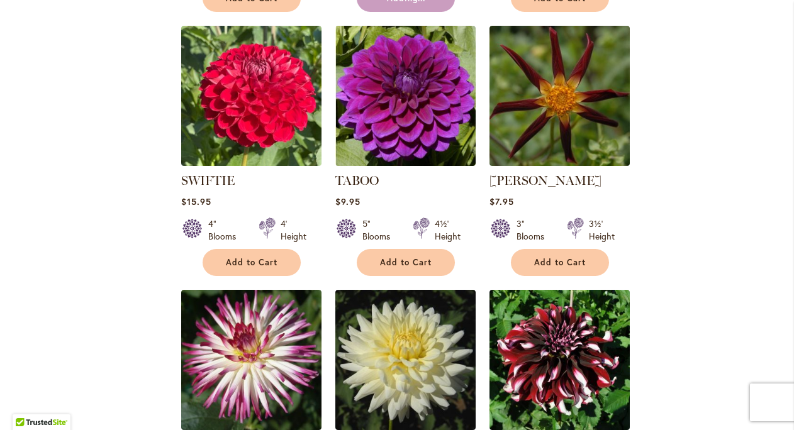
scroll to position [1869, 0]
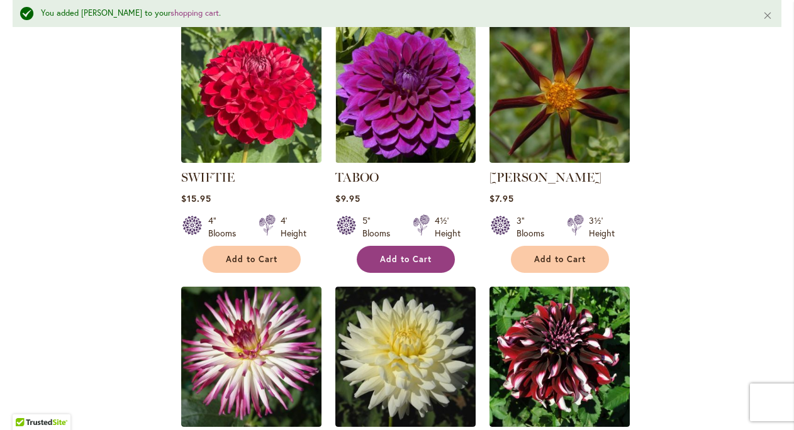
click at [434, 260] on button "Add to Cart" at bounding box center [406, 259] width 98 height 27
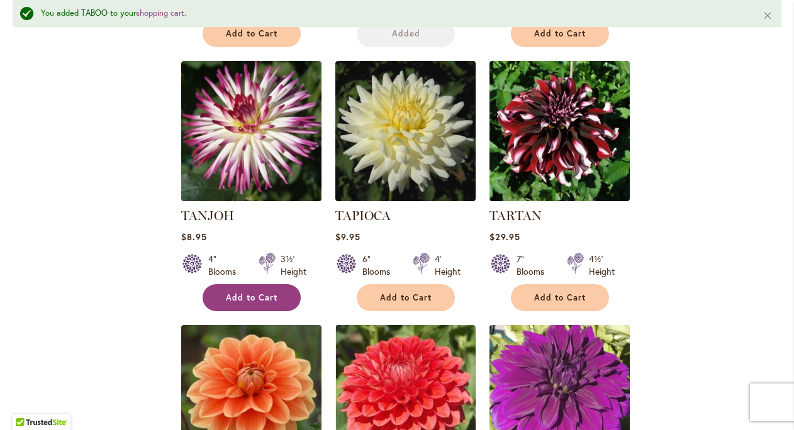
scroll to position [2141, 0]
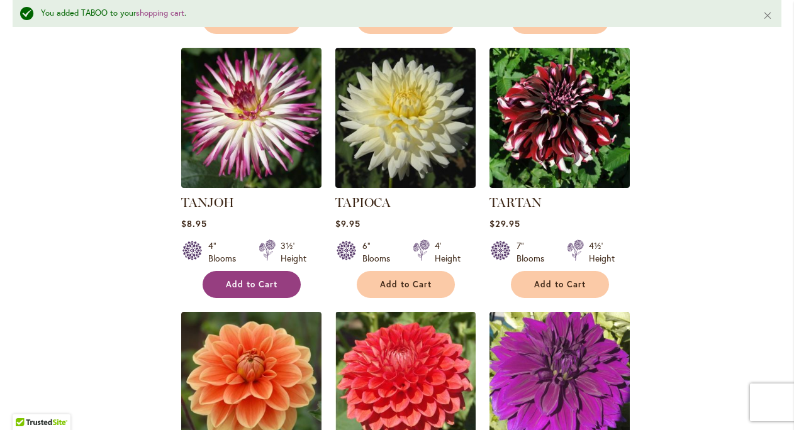
click at [272, 279] on span "Add to Cart" at bounding box center [252, 284] width 52 height 11
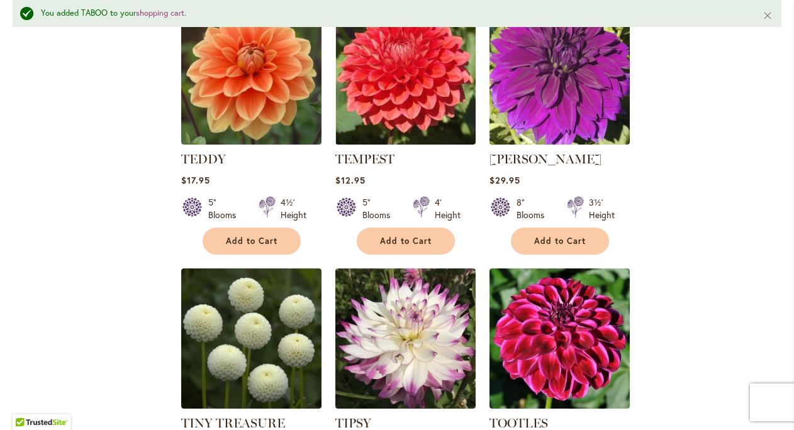
scroll to position [2463, 0]
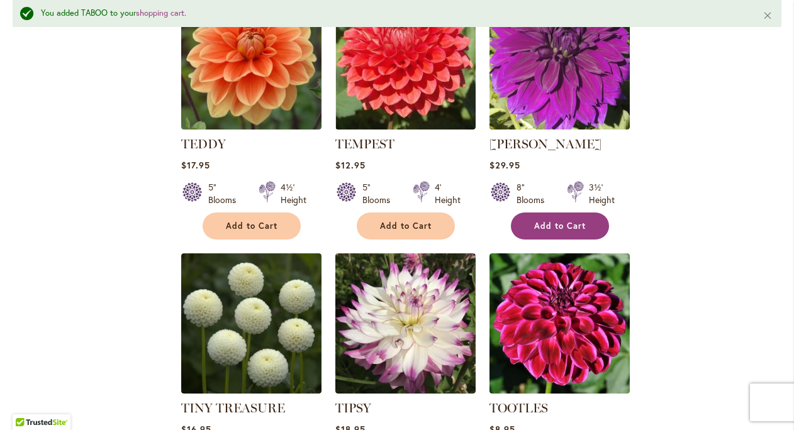
click at [554, 216] on button "Add to Cart" at bounding box center [560, 226] width 98 height 27
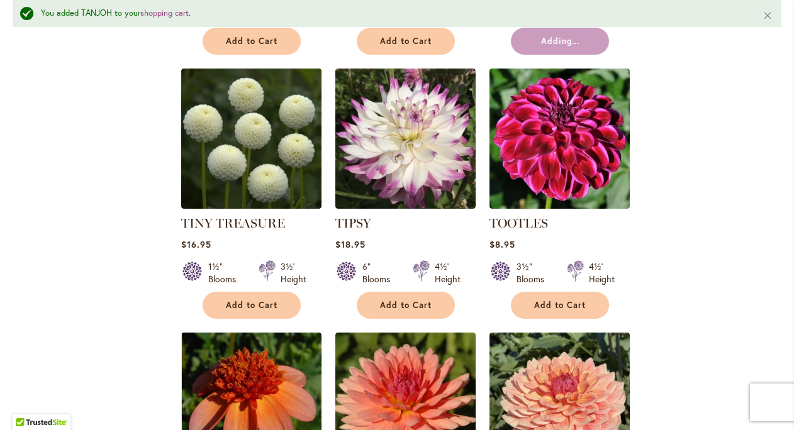
scroll to position [2651, 0]
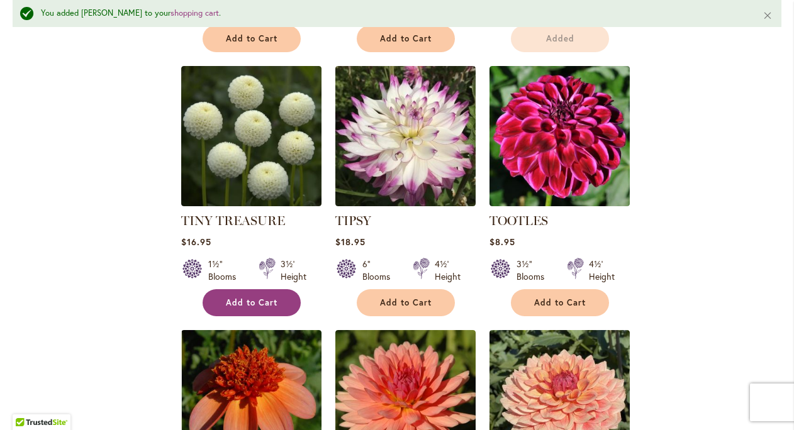
click at [272, 298] on span "Add to Cart" at bounding box center [252, 303] width 52 height 11
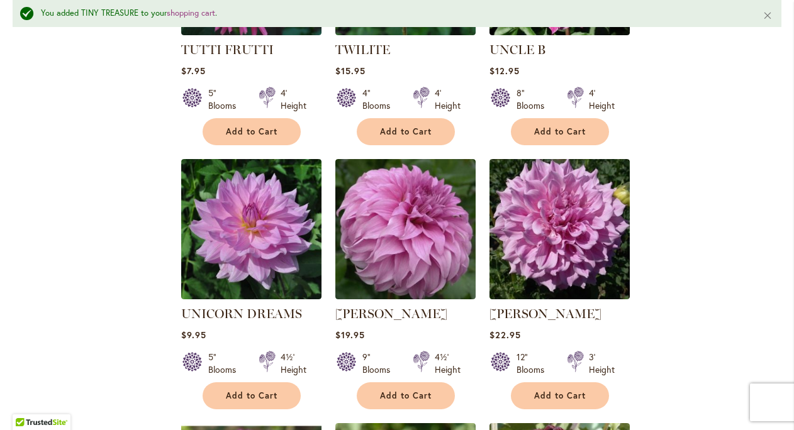
scroll to position [3374, 0]
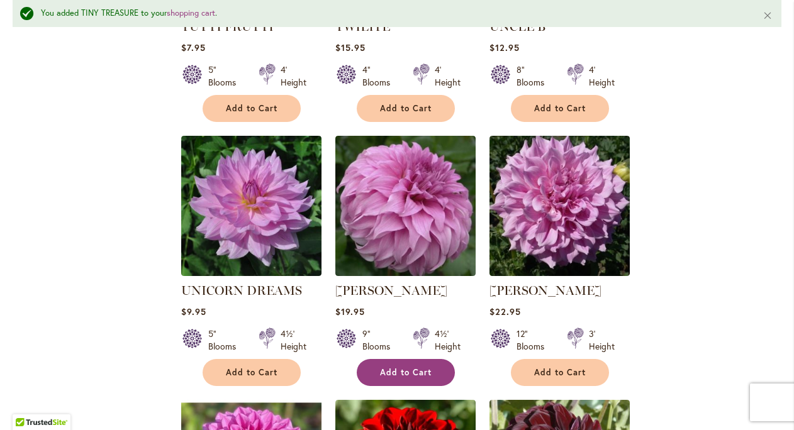
click at [395, 367] on span "Add to Cart" at bounding box center [406, 372] width 52 height 11
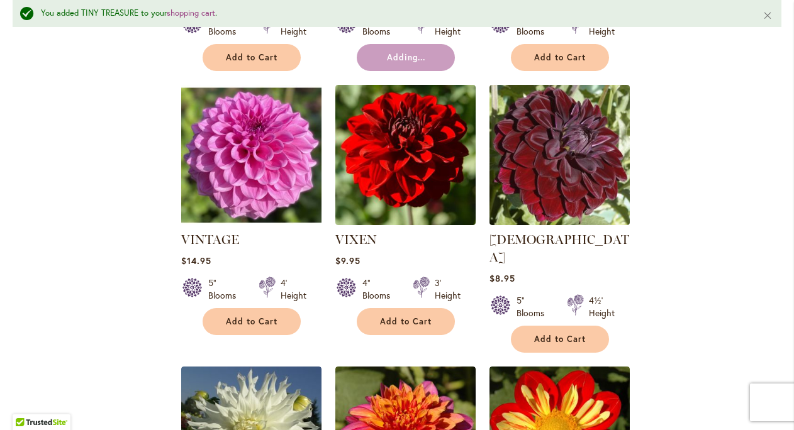
scroll to position [3692, 0]
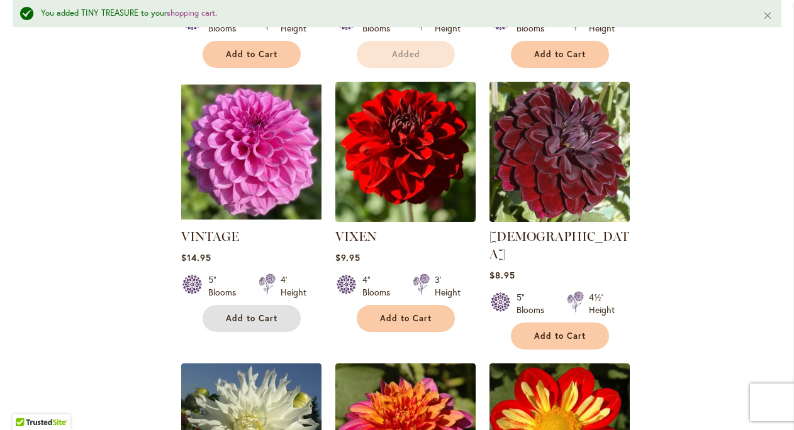
click at [277, 311] on button "Add to Cart" at bounding box center [252, 318] width 98 height 27
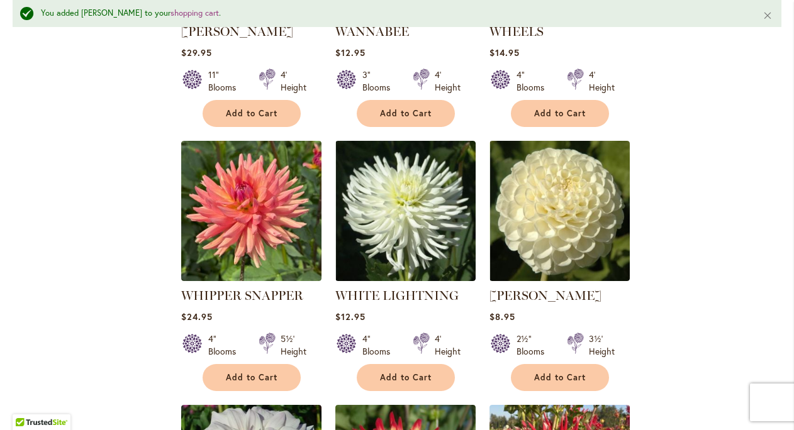
scroll to position [4183, 0]
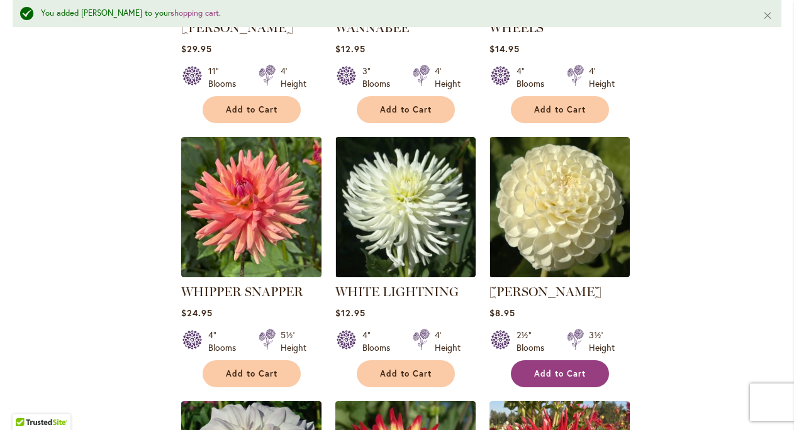
click at [563, 369] on span "Add to Cart" at bounding box center [560, 374] width 52 height 11
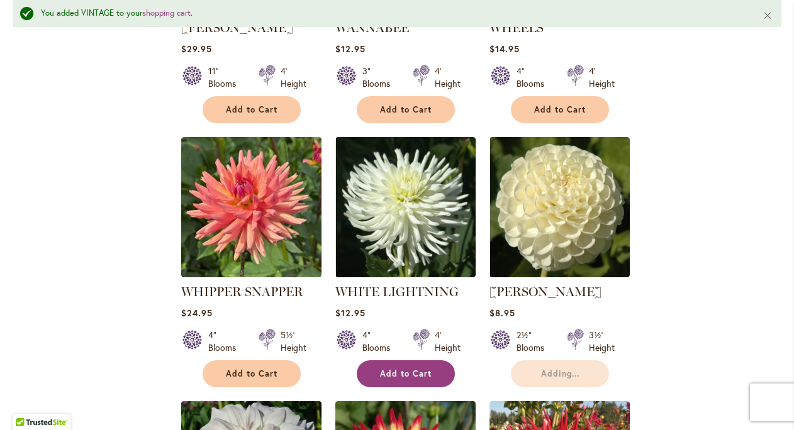
click at [427, 369] on span "Add to Cart" at bounding box center [406, 374] width 52 height 11
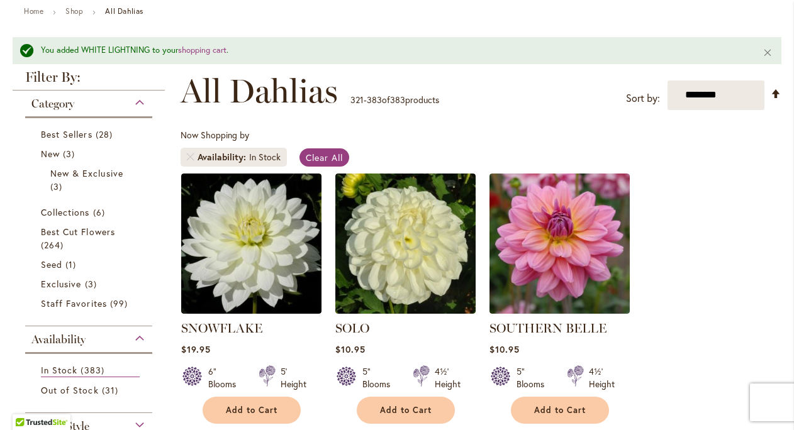
scroll to position [0, 0]
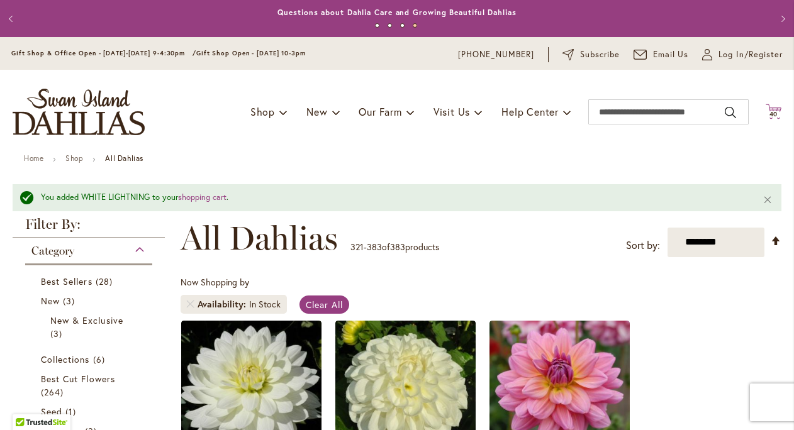
click at [773, 116] on span "40" at bounding box center [774, 114] width 9 height 8
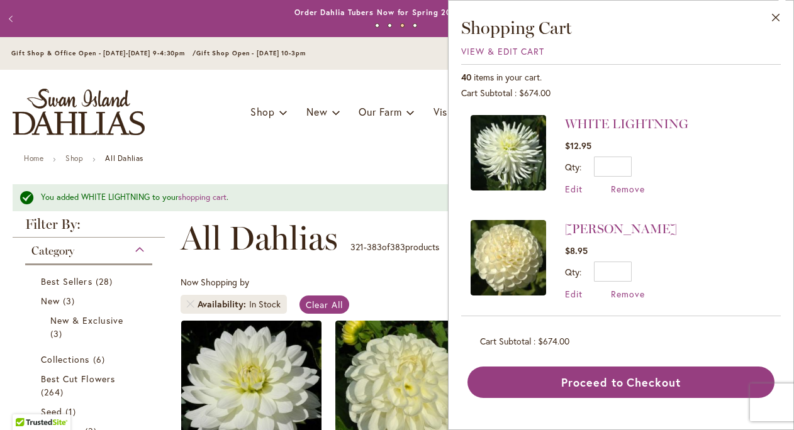
click at [342, 135] on div "Toggle Nav Shop Dahlia Tubers Collections Fresh Cut Dahlias Gardening Supplies …" at bounding box center [397, 112] width 794 height 84
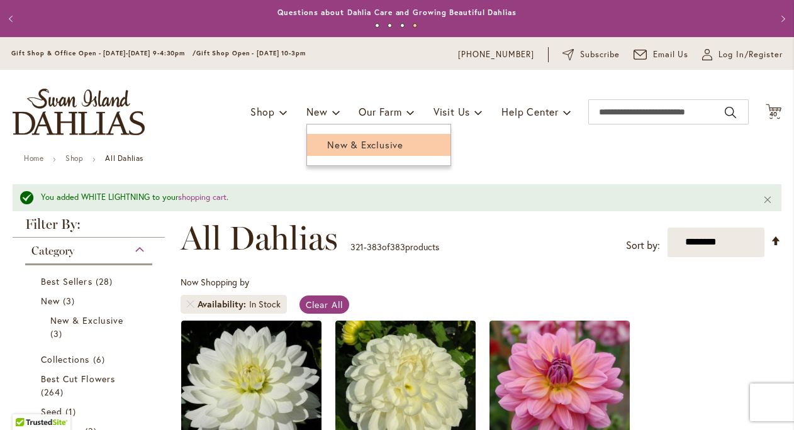
click at [327, 147] on span "New & Exclusive" at bounding box center [365, 144] width 76 height 13
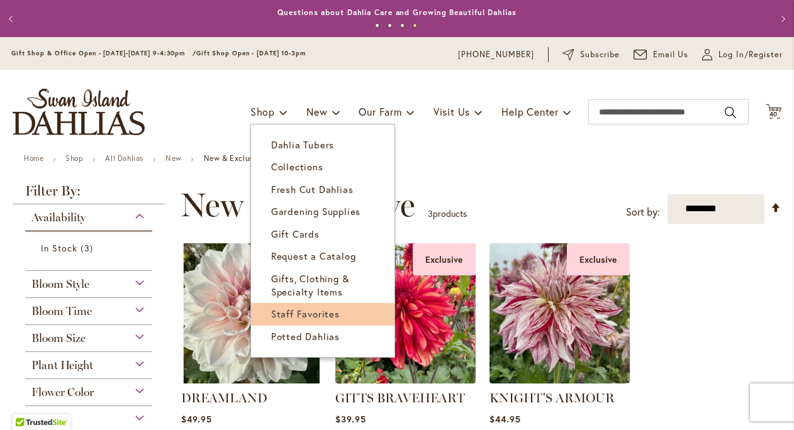
click at [274, 308] on span "Staff Favorites" at bounding box center [305, 314] width 69 height 13
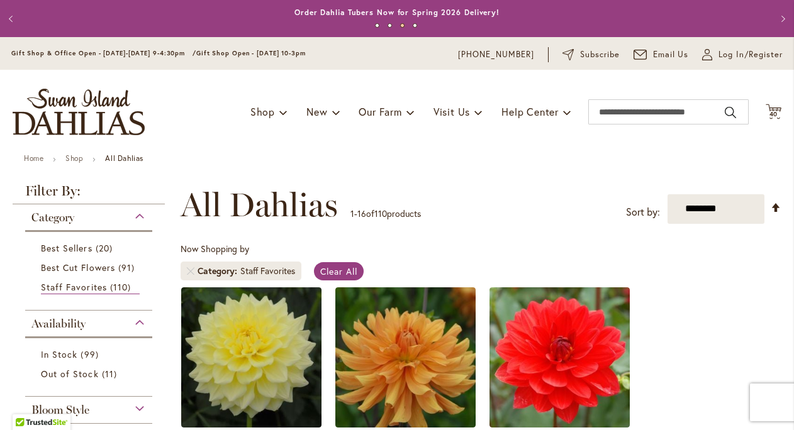
click at [761, 60] on div "My Account Log In/Register" at bounding box center [742, 54] width 81 height 15
click at [763, 50] on span "Log In/Register" at bounding box center [751, 54] width 64 height 13
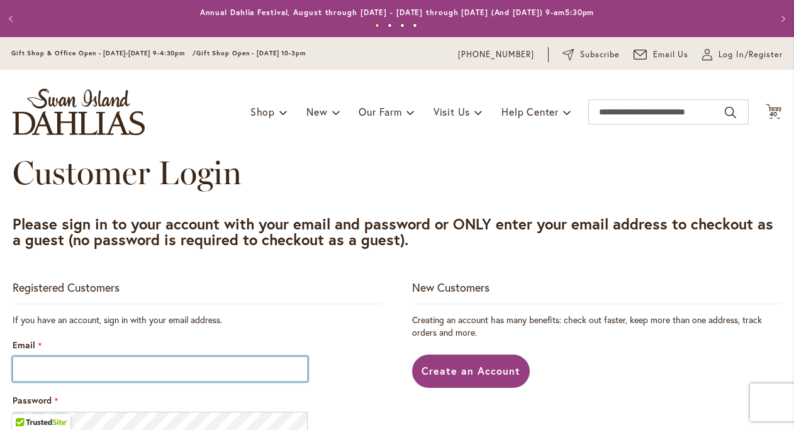
click at [204, 373] on input "Email" at bounding box center [160, 369] width 295 height 25
type input "**********"
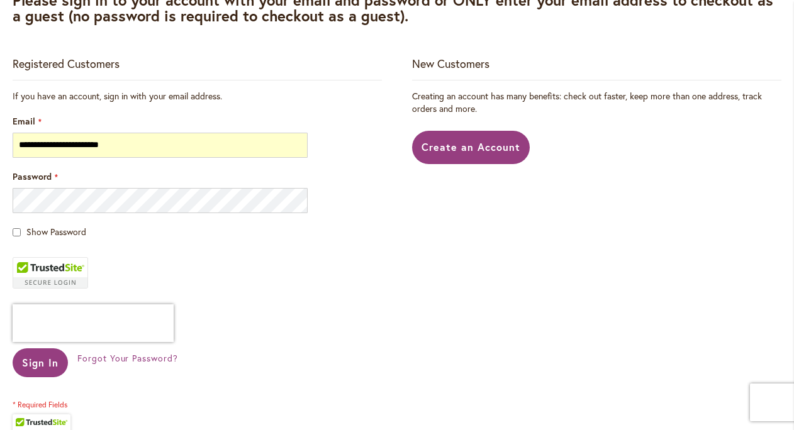
scroll to position [223, 0]
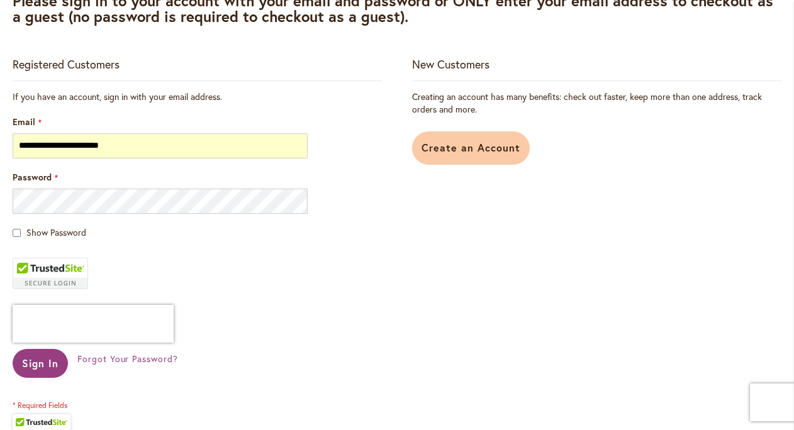
click at [450, 154] on span "Create an Account" at bounding box center [471, 147] width 99 height 13
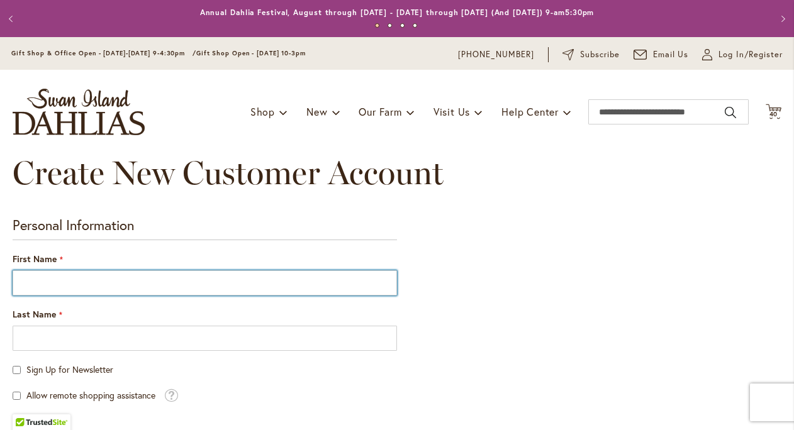
click at [176, 290] on input "First Name" at bounding box center [205, 283] width 384 height 25
type input "*******"
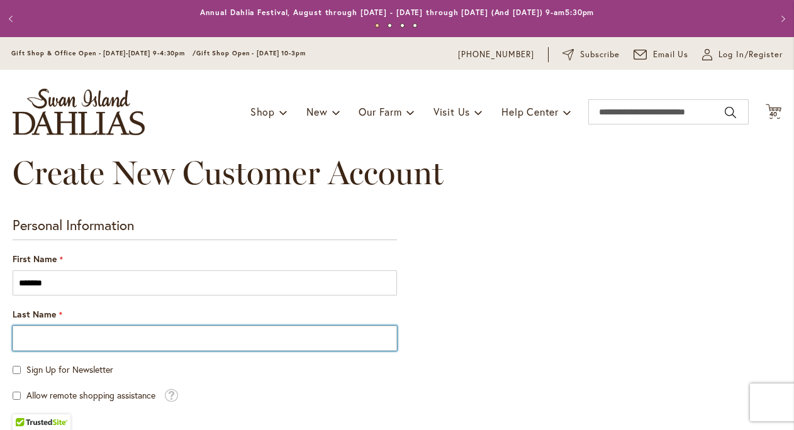
type input "****"
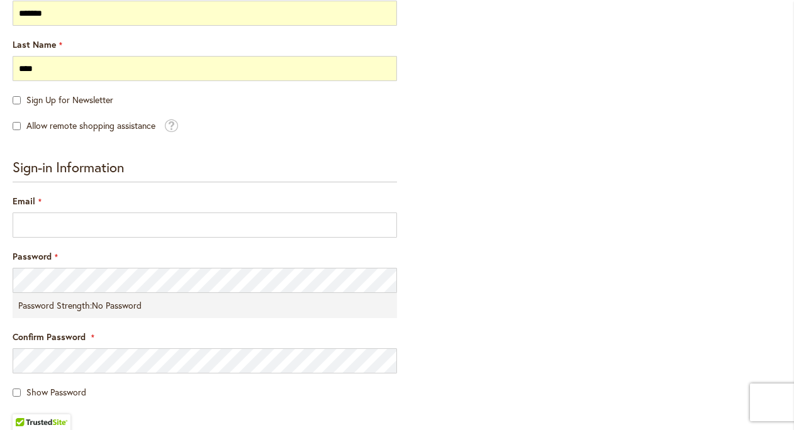
scroll to position [278, 0]
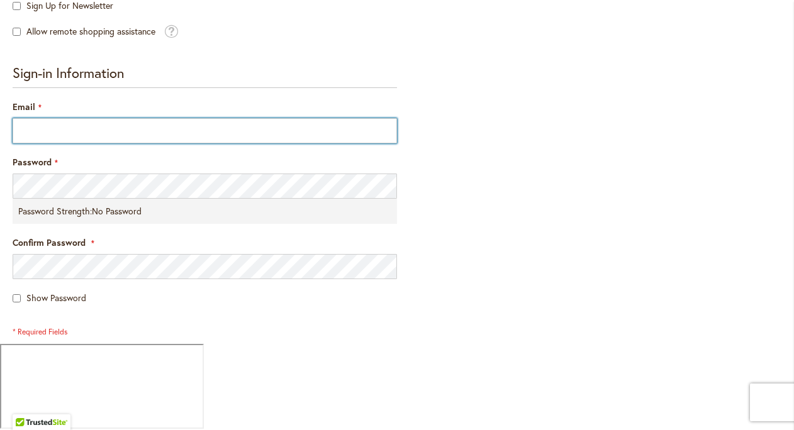
click at [70, 143] on input "Email" at bounding box center [205, 130] width 384 height 25
click at [73, 143] on input "Email" at bounding box center [205, 130] width 384 height 25
type input "**********"
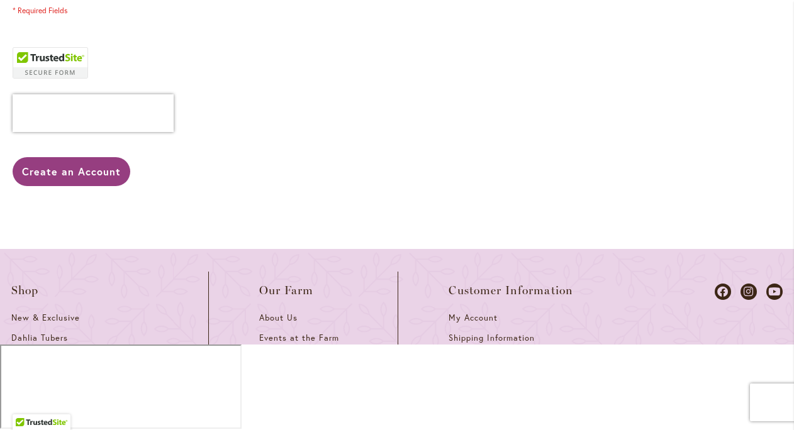
scroll to position [607, 0]
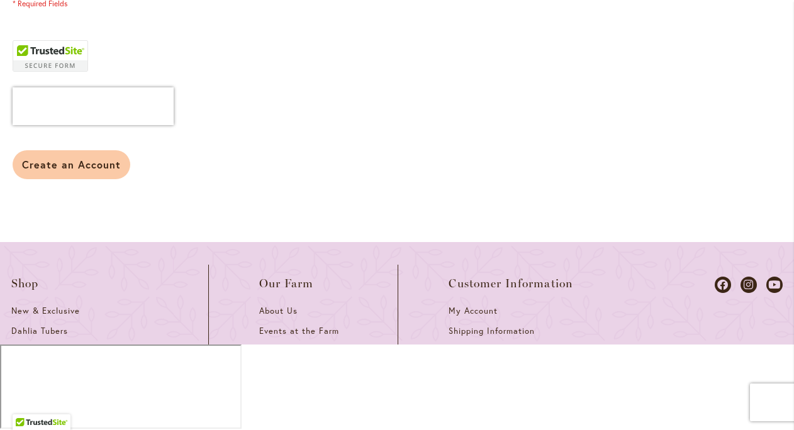
click at [72, 179] on button "Create an Account" at bounding box center [72, 164] width 118 height 29
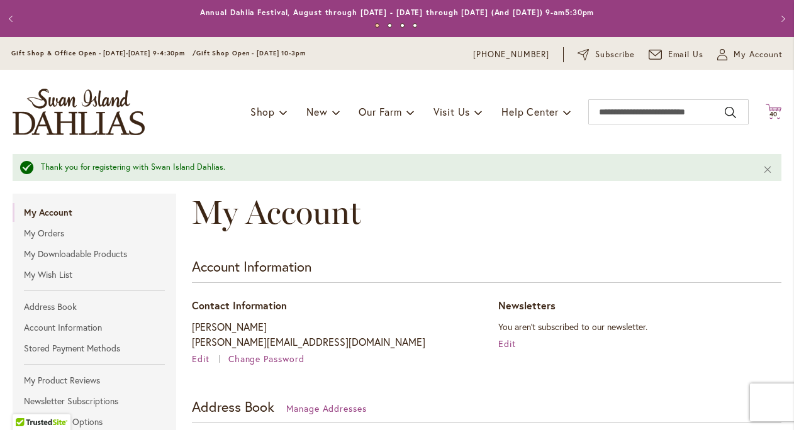
click at [775, 113] on span "40" at bounding box center [774, 114] width 9 height 8
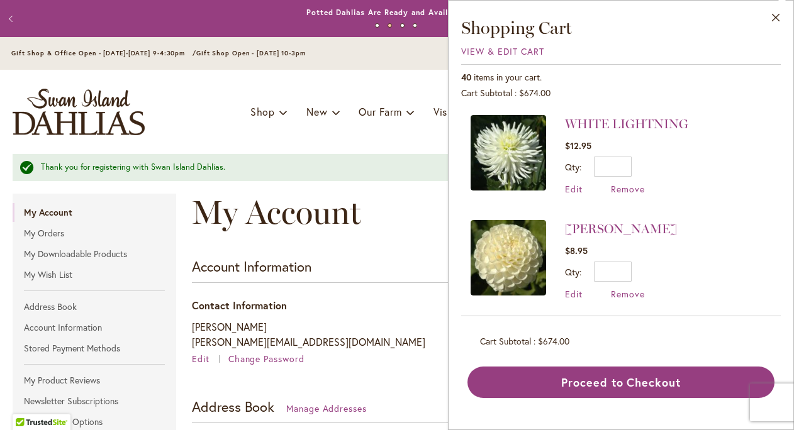
click at [364, 78] on div "Toggle Nav Shop Dahlia Tubers Collections Fresh Cut Dahlias Gardening Supplies …" at bounding box center [397, 112] width 794 height 84
